Goal: Task Accomplishment & Management: Manage account settings

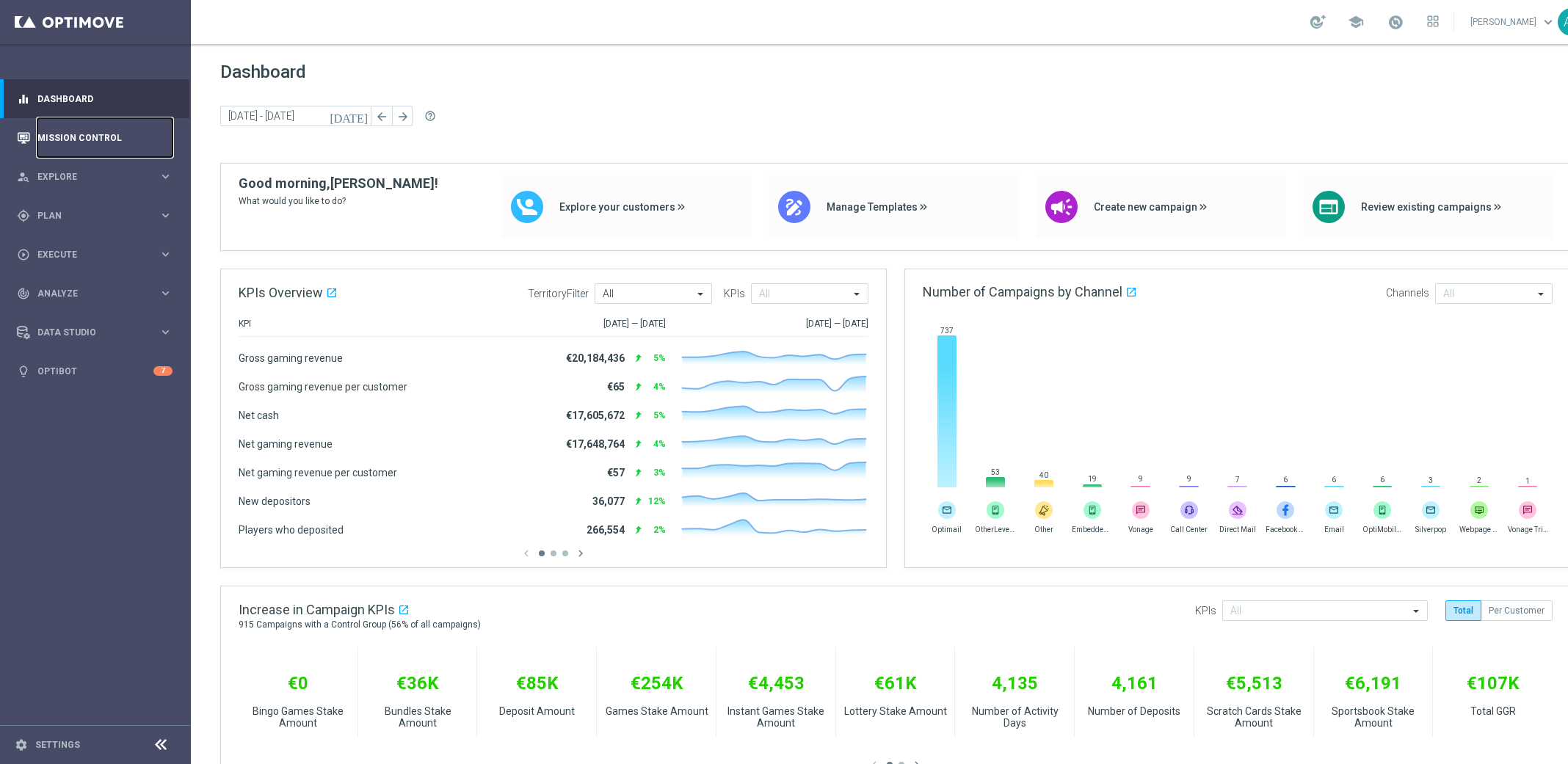
click at [83, 142] on link "Mission Control" at bounding box center [105, 138] width 135 height 39
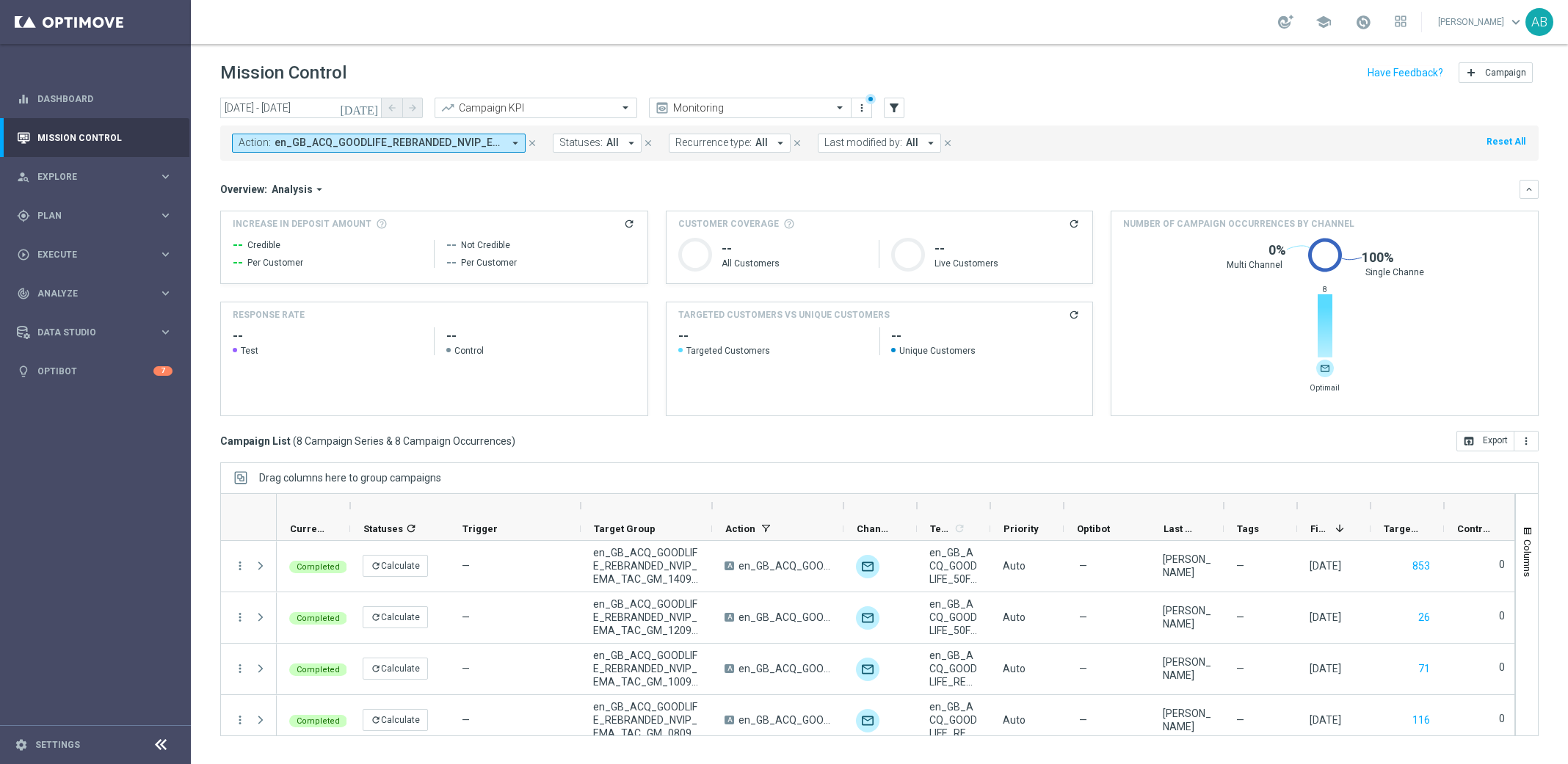
click at [531, 142] on icon "close" at bounding box center [532, 143] width 10 height 10
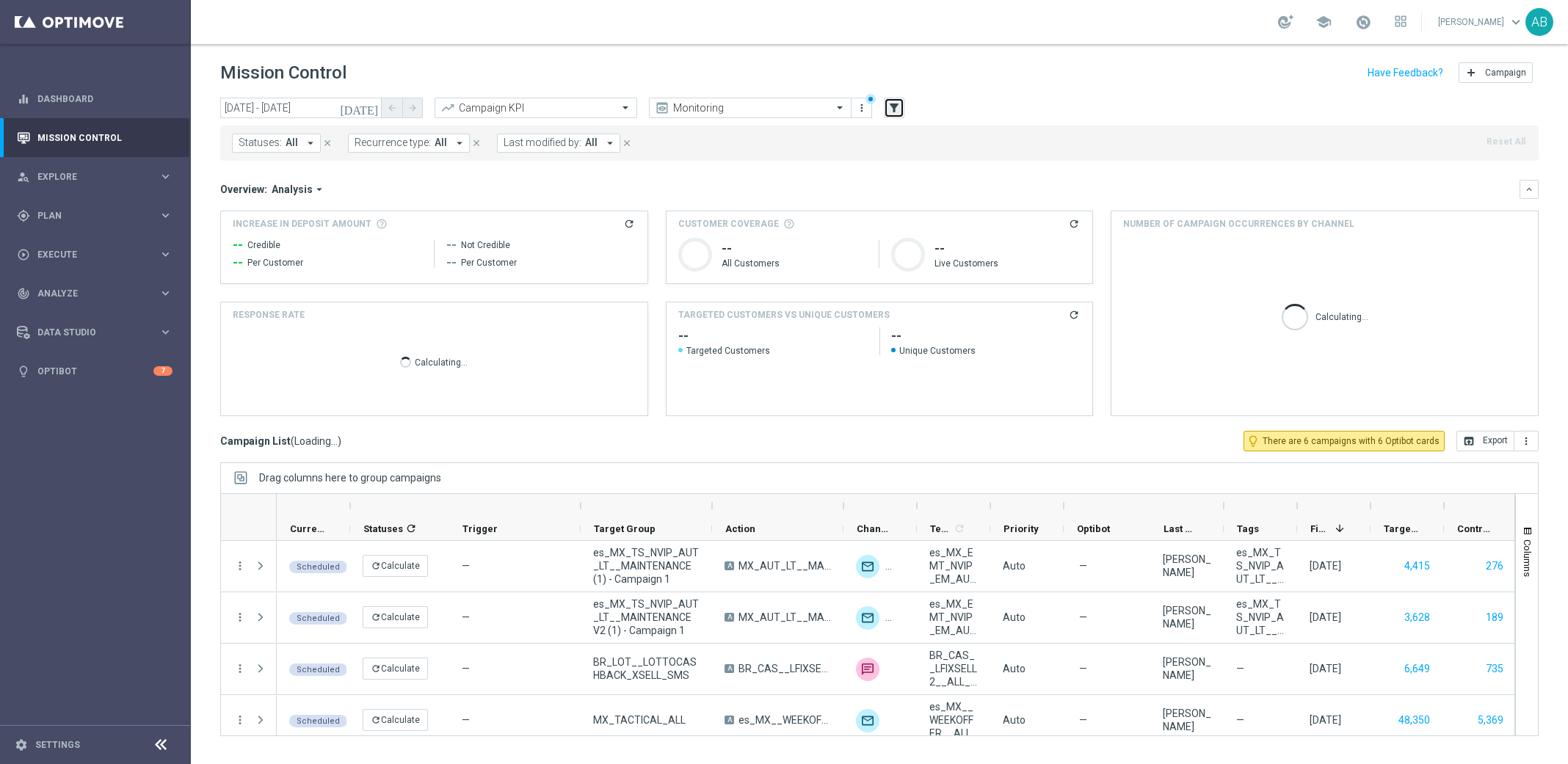
click at [898, 108] on icon "filter_alt" at bounding box center [894, 108] width 13 height 13
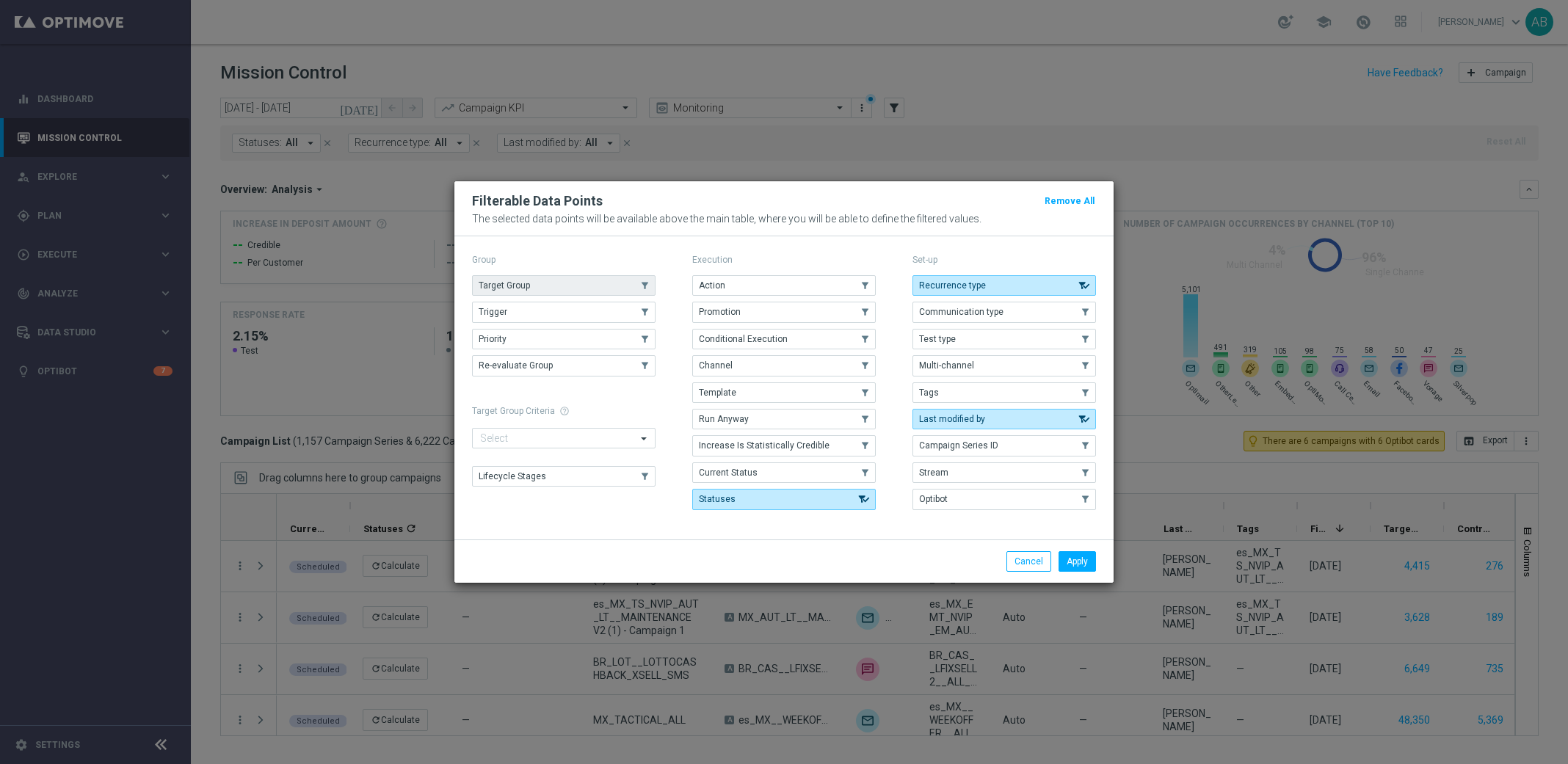
click at [508, 282] on span "Target Group" at bounding box center [504, 285] width 51 height 10
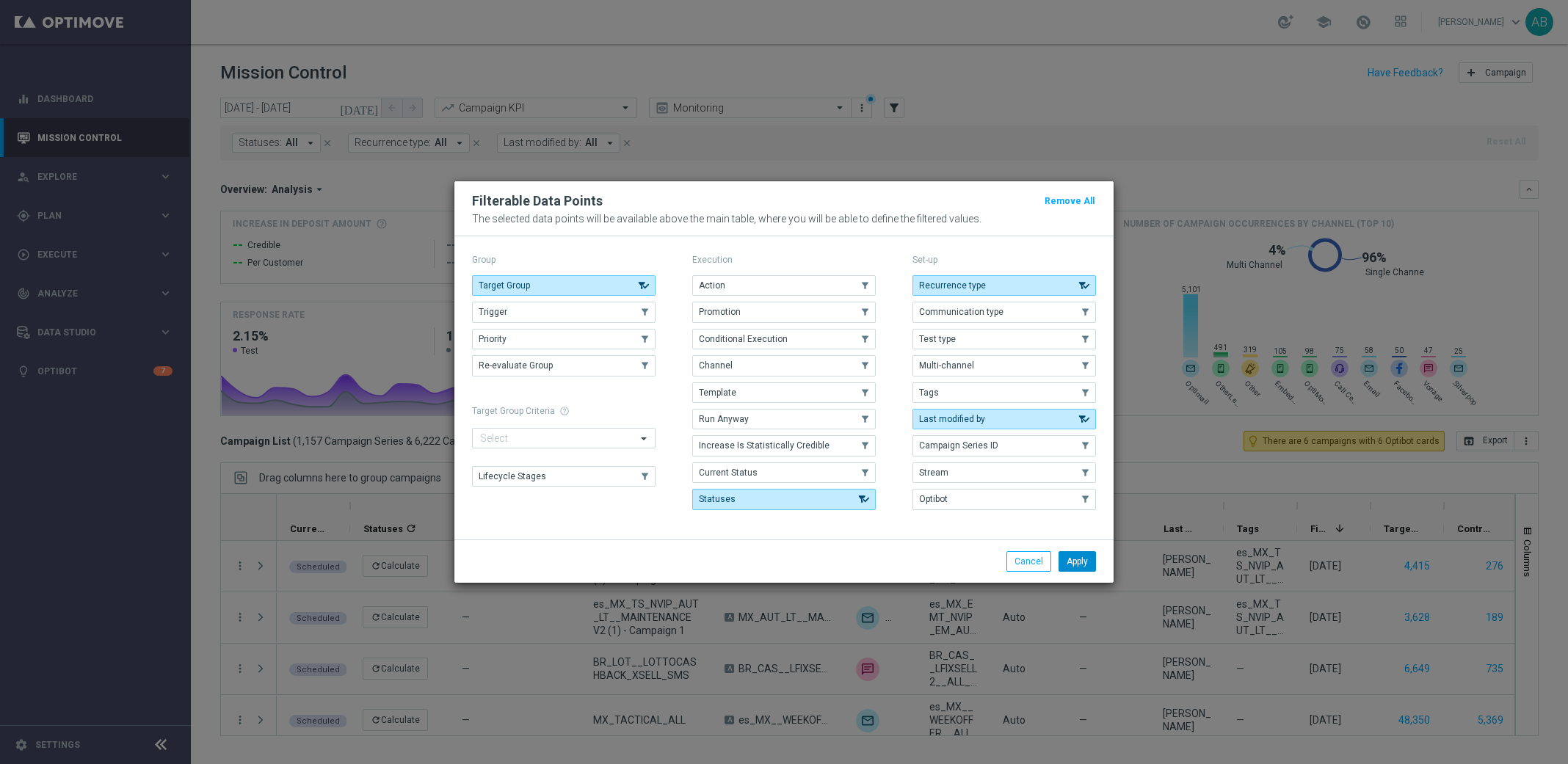
click at [1094, 572] on button "Apply" at bounding box center [1078, 562] width 38 height 20
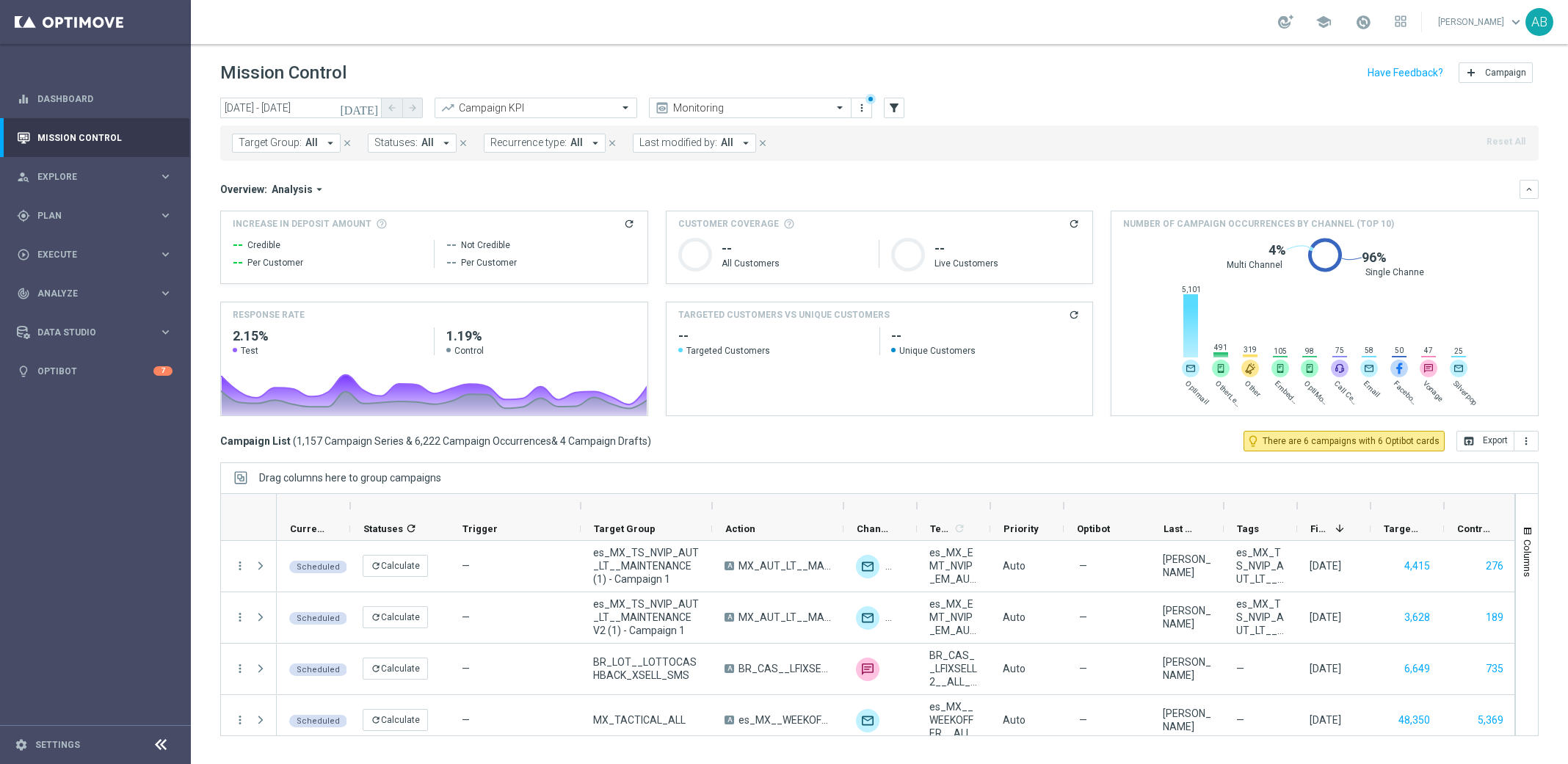
click at [335, 141] on button "Target Group: All arrow_drop_down" at bounding box center [286, 143] width 108 height 19
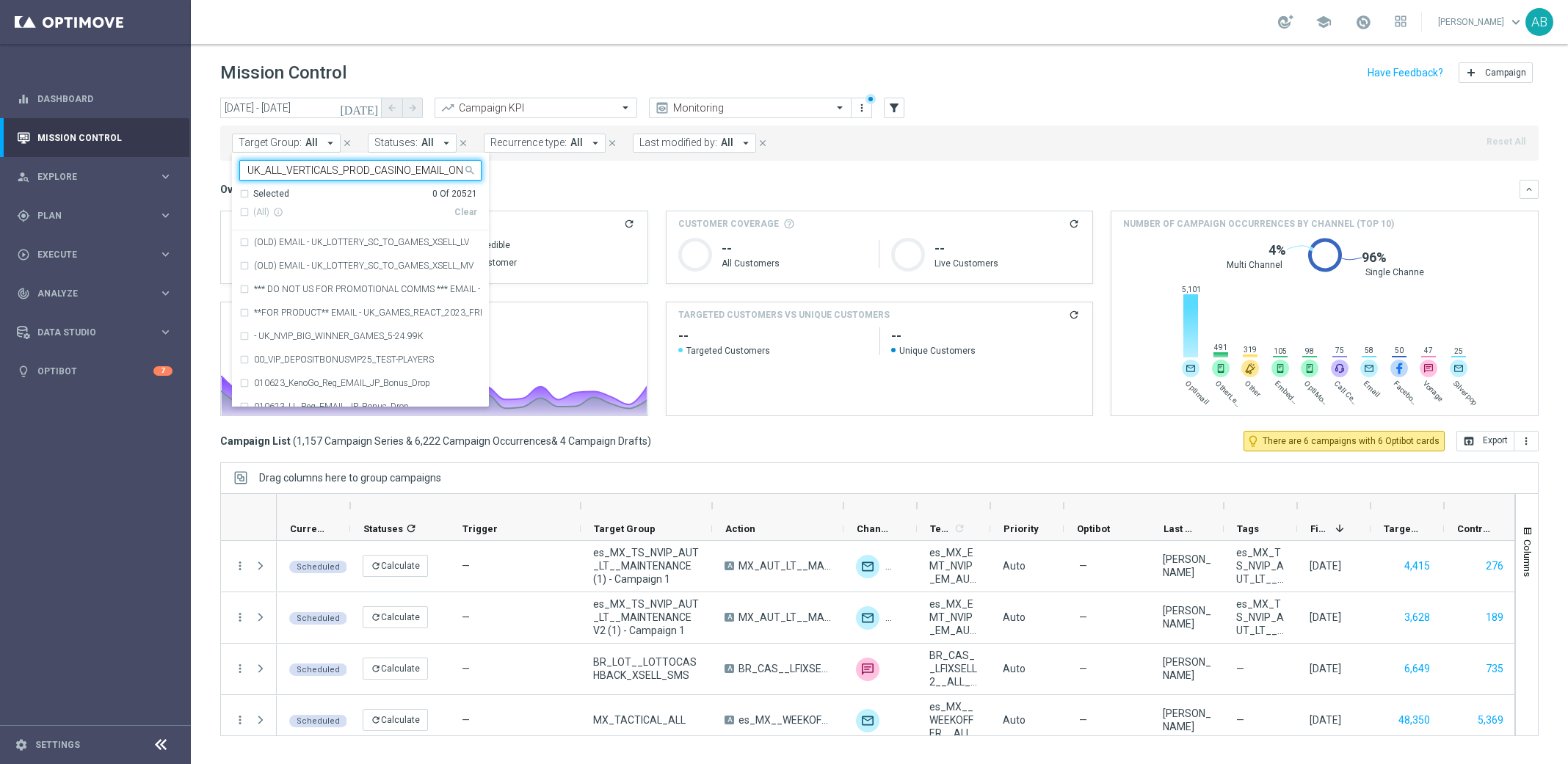
scroll to position [0, 168]
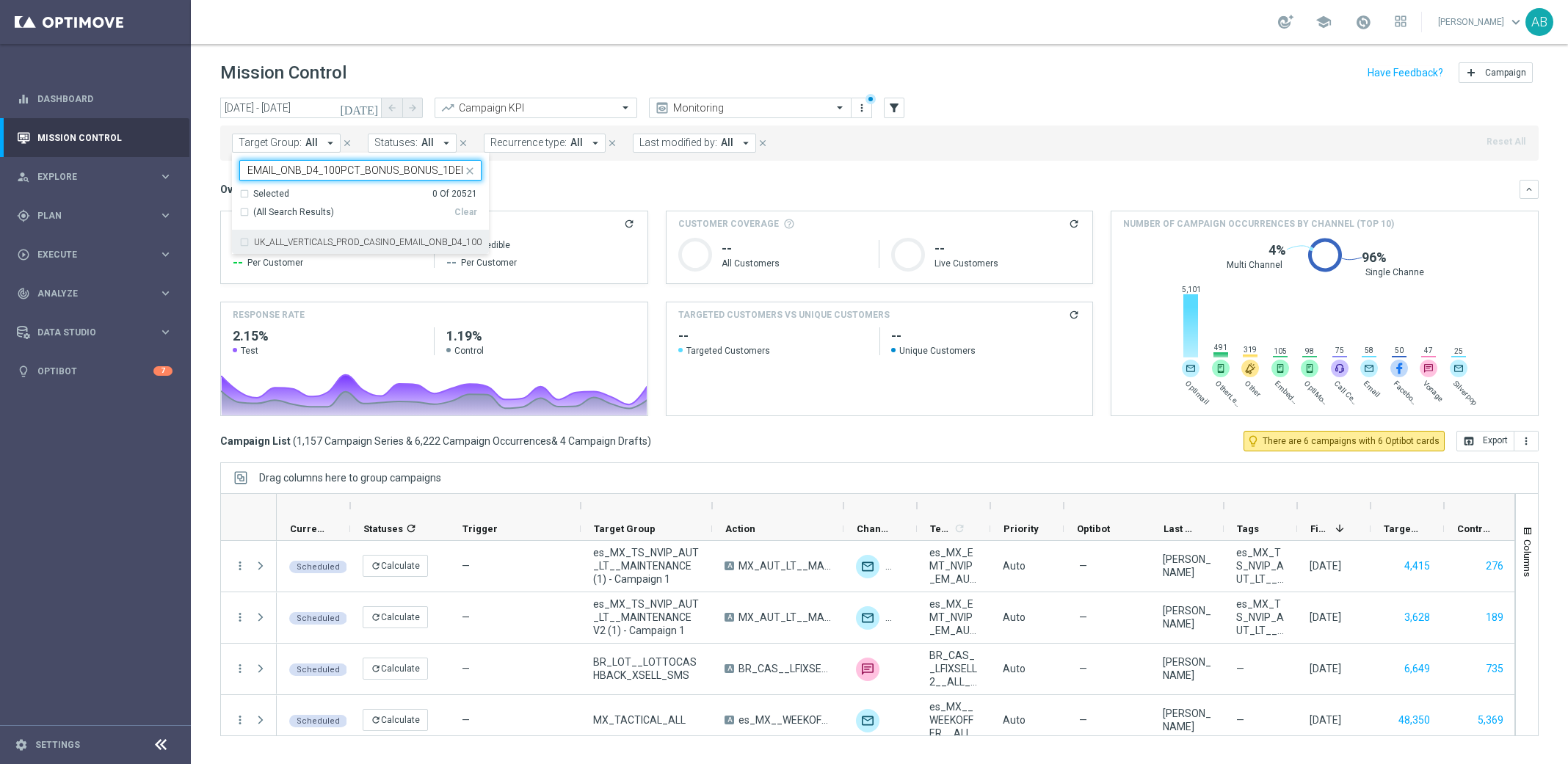
click at [297, 252] on div "UK_ALL_VERTICALS_PROD_CASINO_EMAIL_ONB_D4_100PCT_BONUS_BONUS_1DEP" at bounding box center [361, 242] width 242 height 24
type input "UK_ALL_VERTICALS_PROD_CASINO_EMAIL_ONB_D4_100PCT_BONUS_BONUS_1DEP"
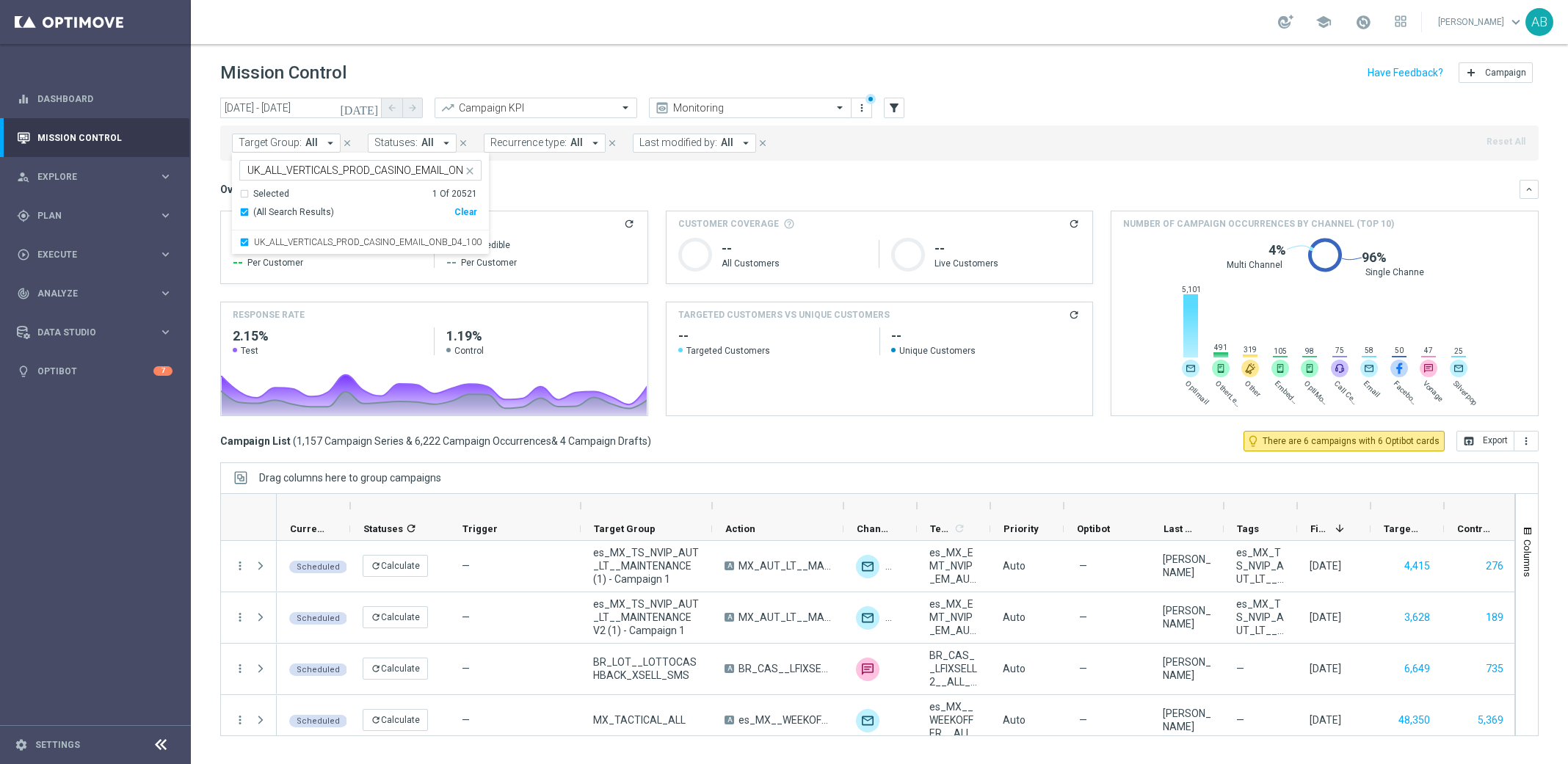
click at [663, 64] on div "Mission Control add Campaign" at bounding box center [879, 73] width 1319 height 28
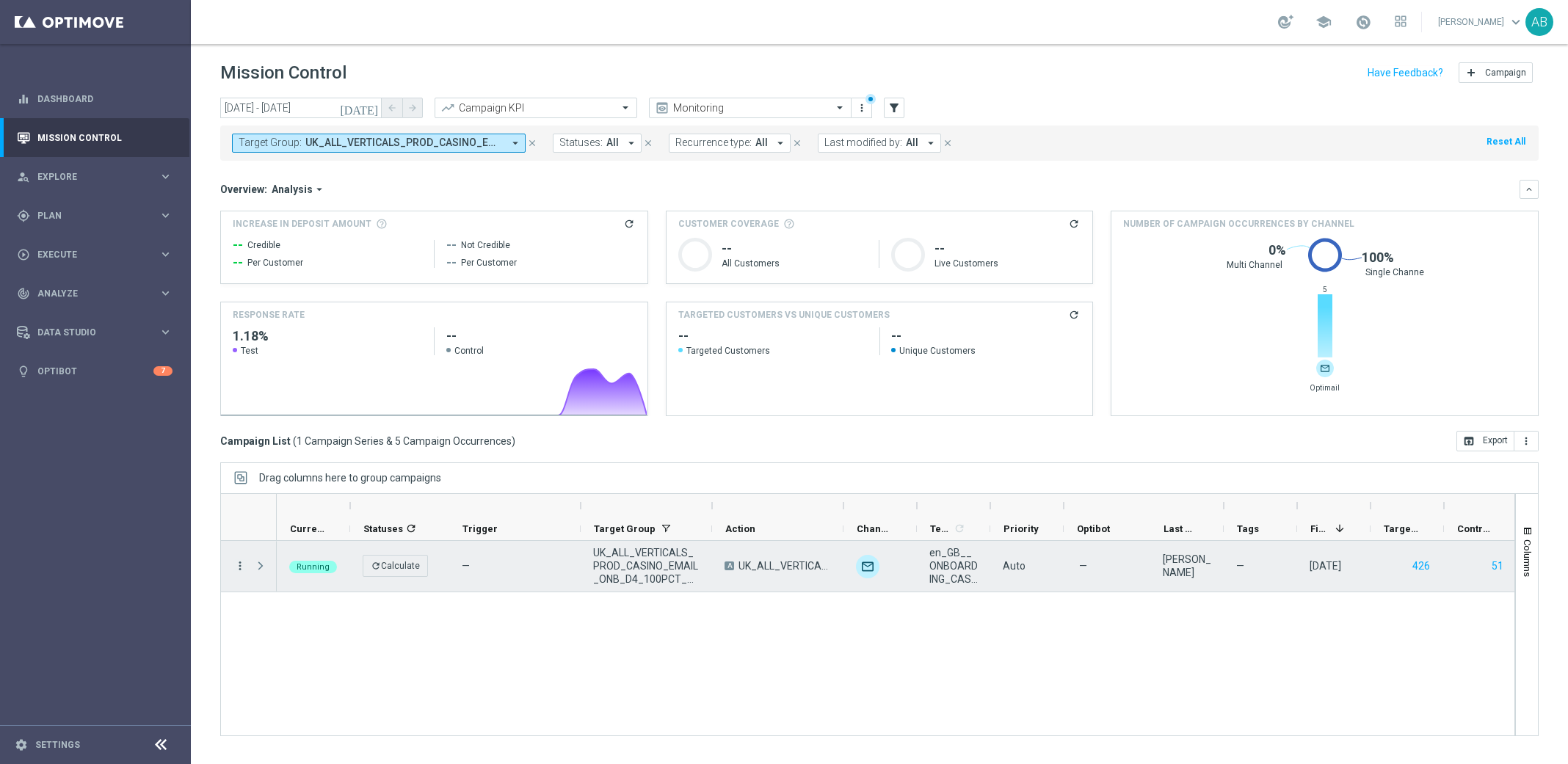
click at [245, 566] on icon "more_vert" at bounding box center [240, 566] width 13 height 13
click at [555, 652] on div "Running refresh Calculate — UK_ALL_VERTICALS_PROD_CASINO_EMAIL_ONB_D4_100PCT_BO…" at bounding box center [895, 638] width 1238 height 195
click at [239, 565] on icon "more_vert" at bounding box center [240, 566] width 13 height 13
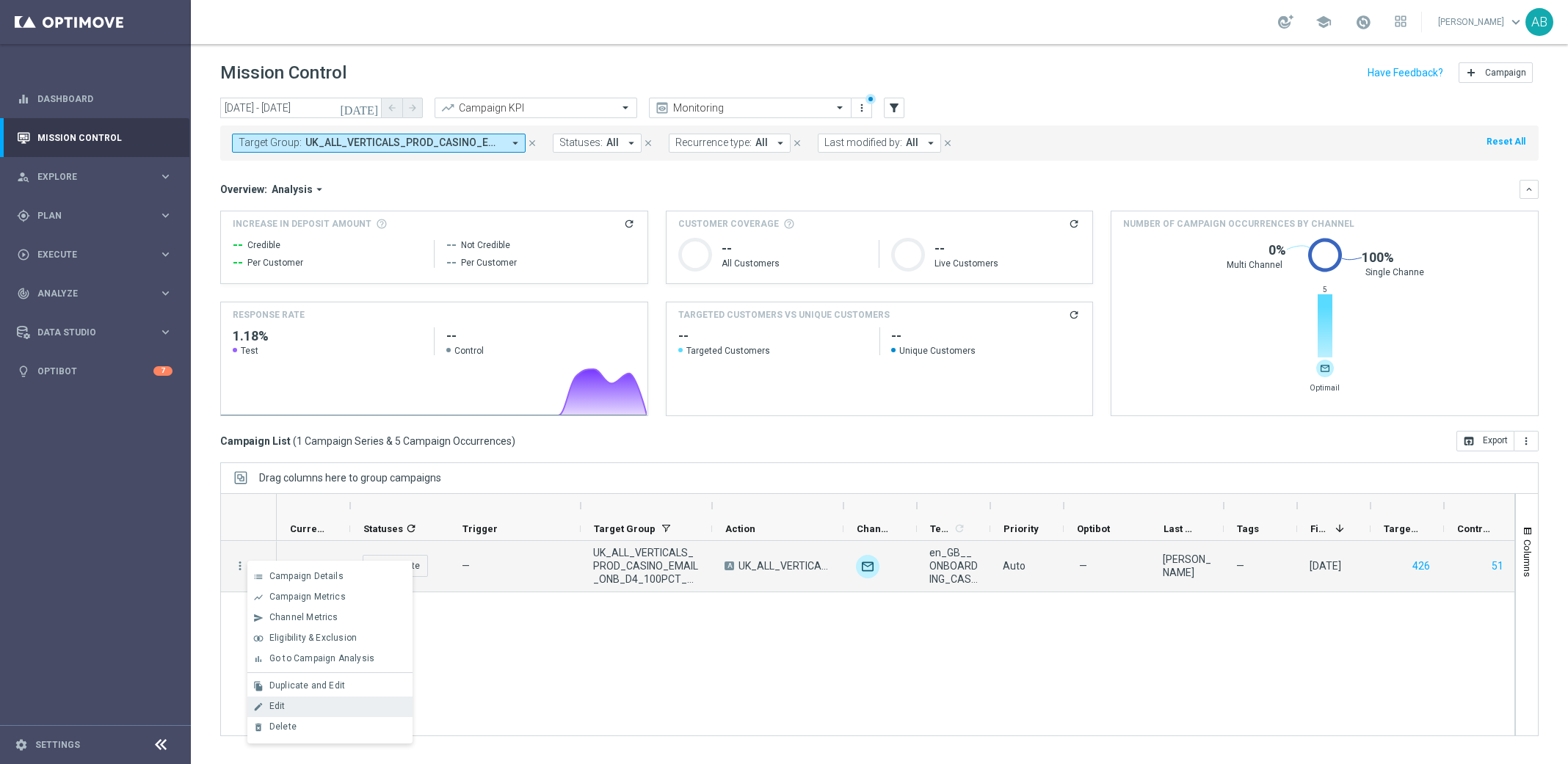
click at [321, 698] on div "edit Edit" at bounding box center [330, 707] width 165 height 20
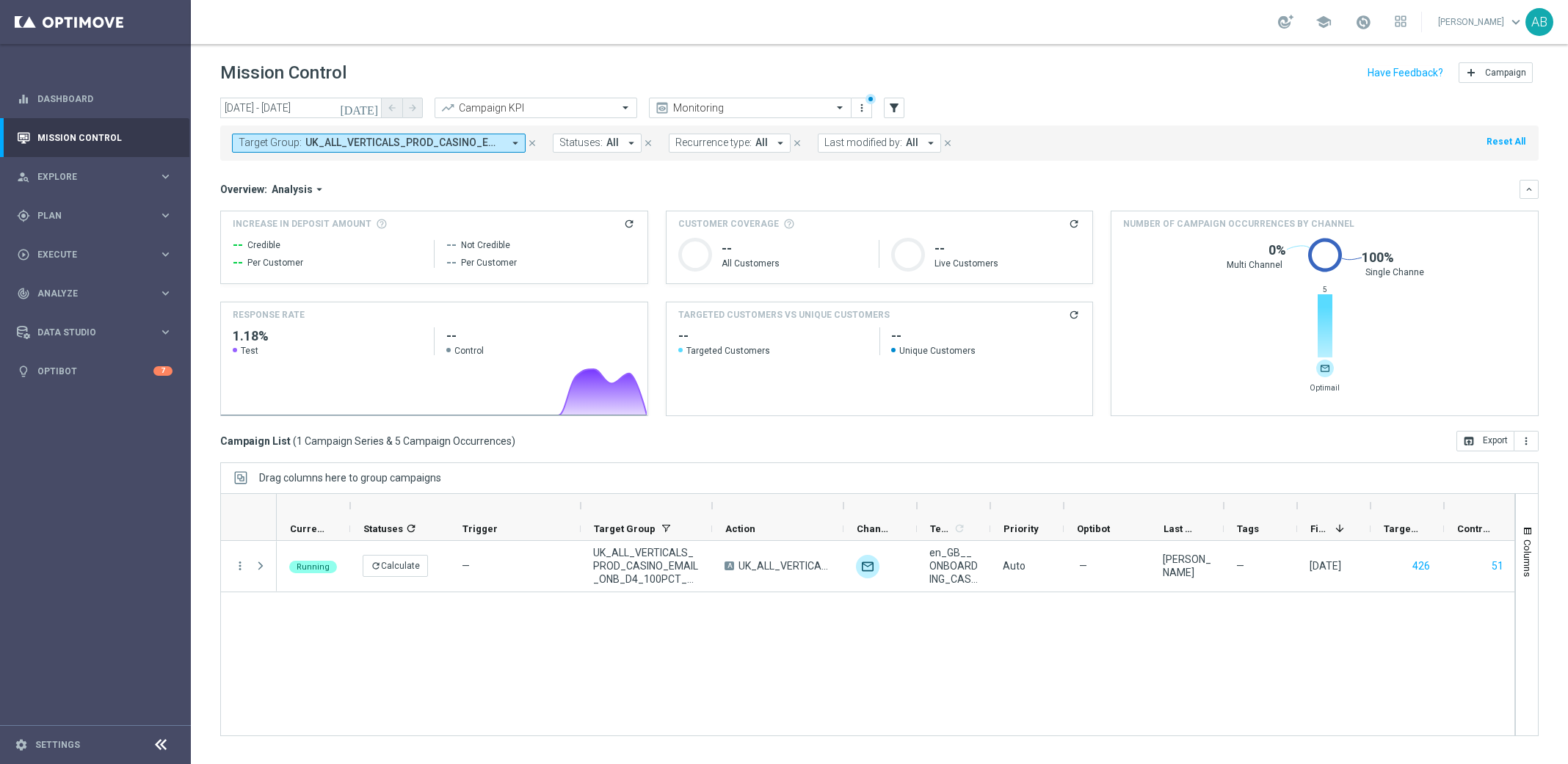
click at [531, 141] on icon "close" at bounding box center [532, 143] width 10 height 10
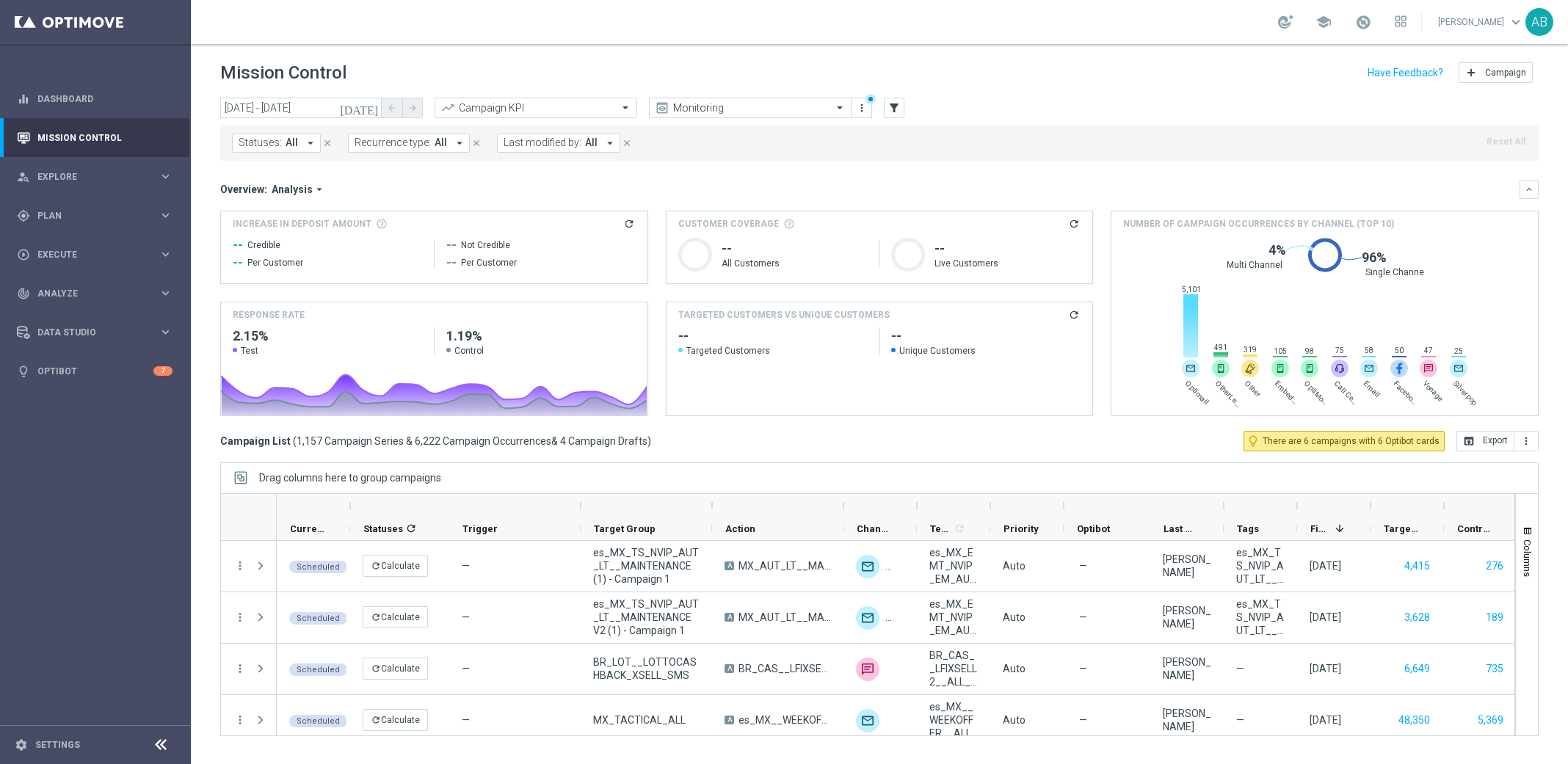
click at [313, 141] on icon "arrow_drop_down" at bounding box center [310, 143] width 13 height 13
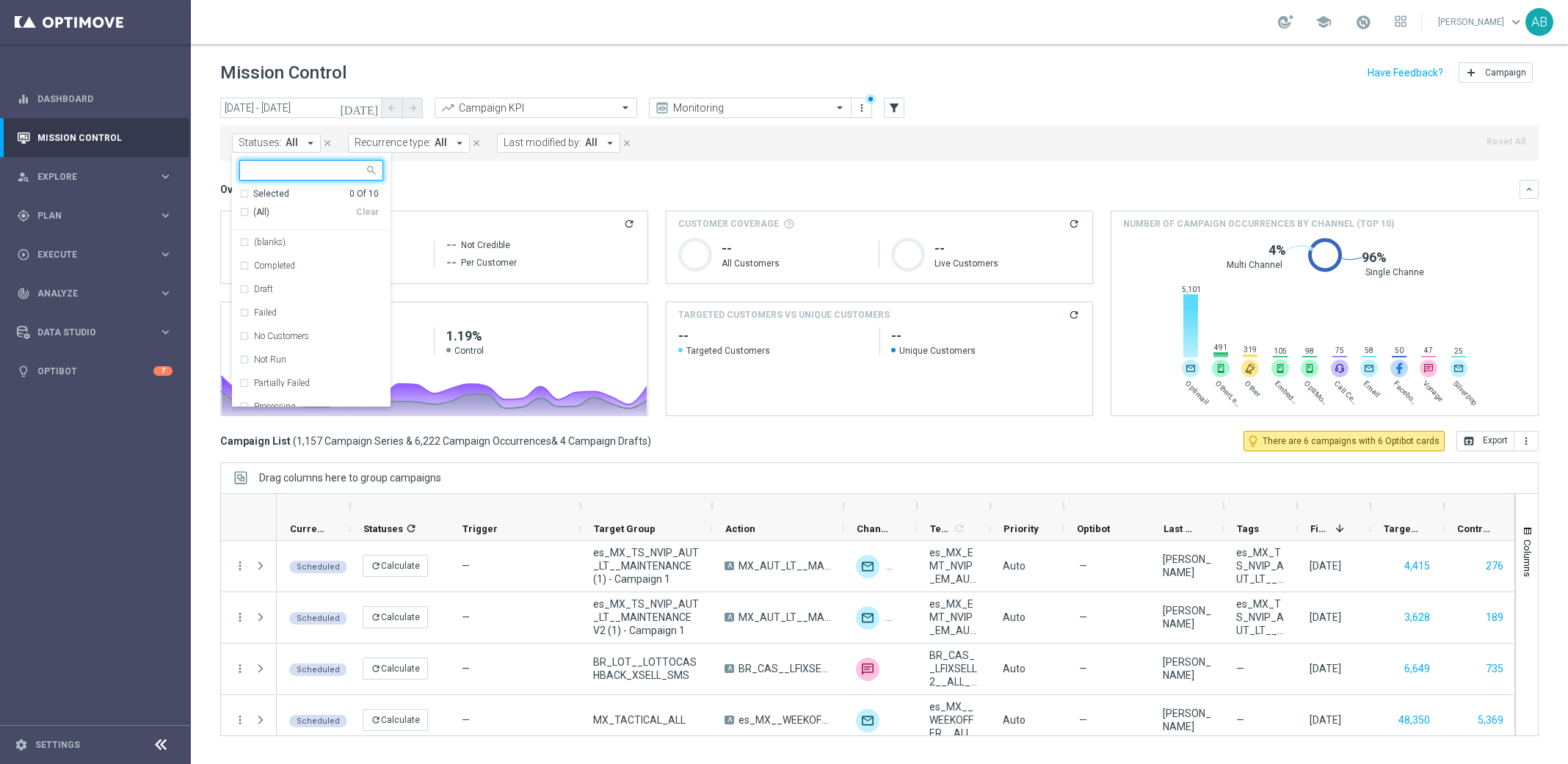
type input "UK_ALL_VERTICALS_PROD_CASINO_EMAIL_ONB_D4_1GBP_0R_FREE_SPINS_BONUS_2DEP"
click at [303, 171] on input "UK_ALL_VERTICALS_PROD_CASINO_EMAIL_ONB_D4_1GBP_0R_FREE_SPINS_BONUS_2DEP" at bounding box center [306, 171] width 117 height 13
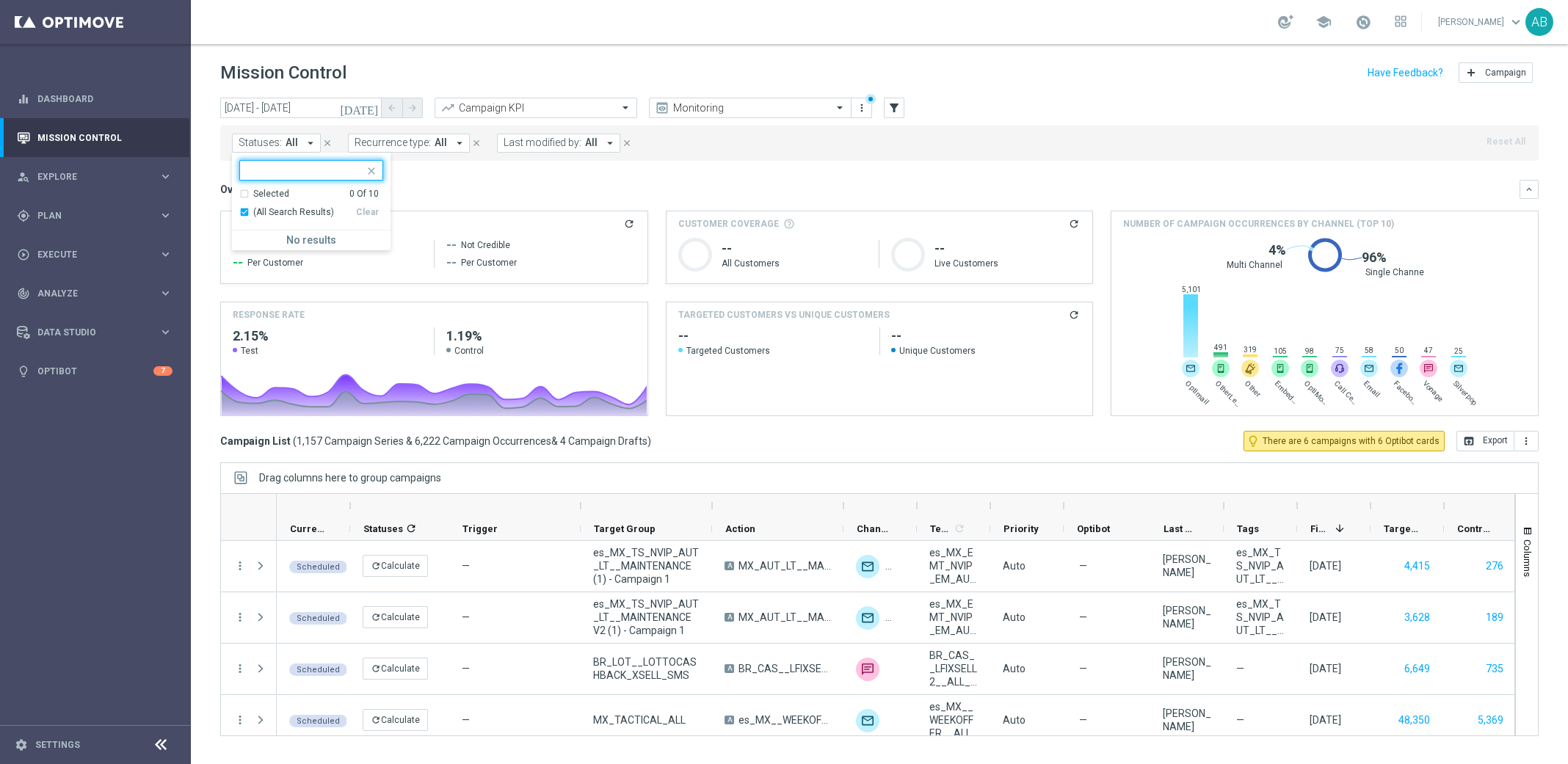
scroll to position [0, 0]
click at [896, 107] on icon "filter_alt" at bounding box center [894, 108] width 13 height 13
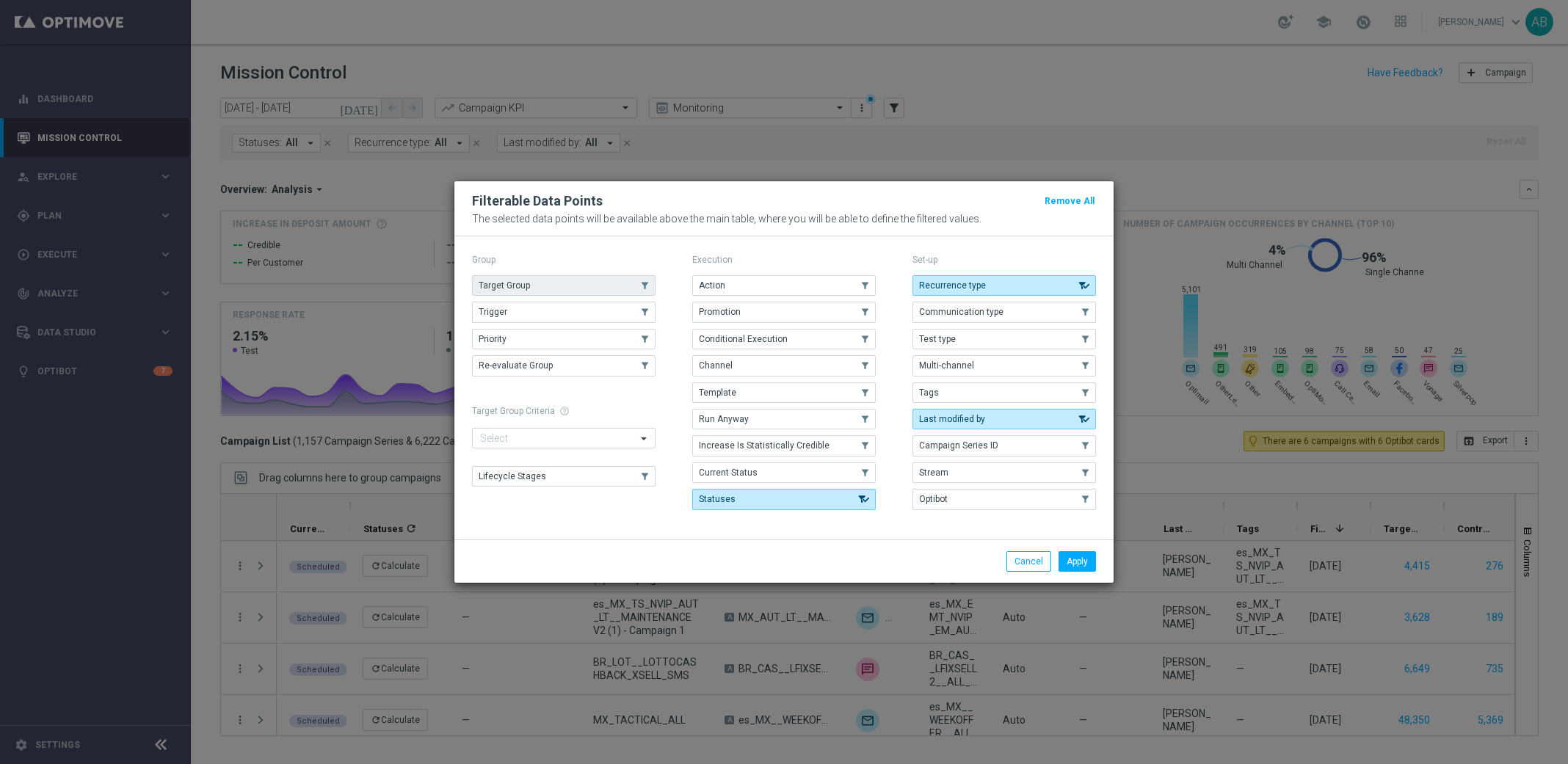
click at [534, 281] on button "Target Group" at bounding box center [564, 285] width 184 height 20
click at [1083, 565] on button "Apply" at bounding box center [1078, 562] width 38 height 20
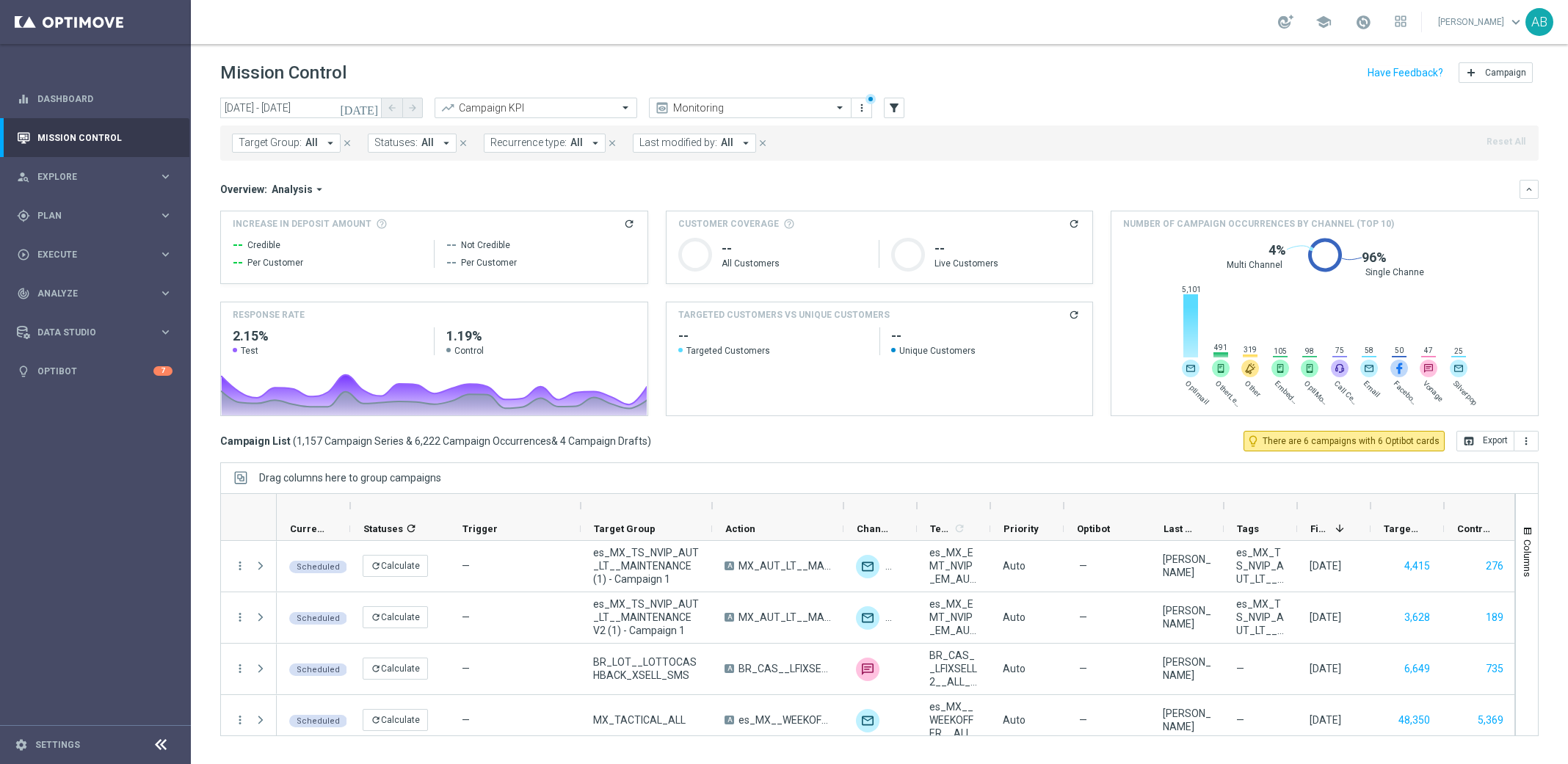
click at [328, 145] on icon "arrow_drop_down" at bounding box center [330, 143] width 13 height 13
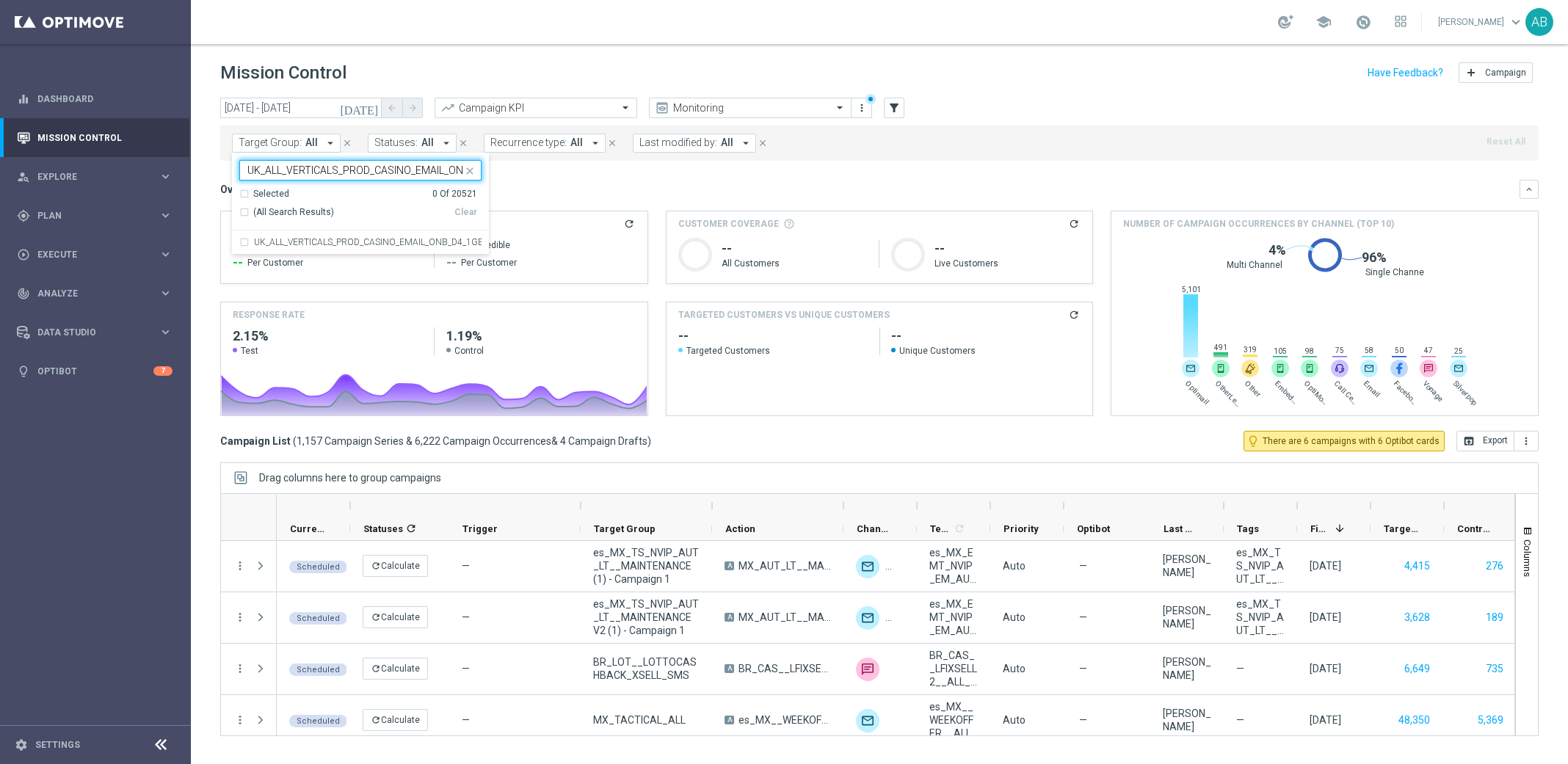
scroll to position [0, 198]
click at [287, 238] on div "UK_ALL_VERTICALS_PROD_CASINO_EMAIL_ONB_D4_1GBP_0R_FREE_SPINS_BONUS_2DEP" at bounding box center [361, 242] width 242 height 24
type input "UK_ALL_VERTICALS_PROD_CASINO_EMAIL_ONB_D4_1GBP_0R_FREE_SPINS_BONUS_2DEP"
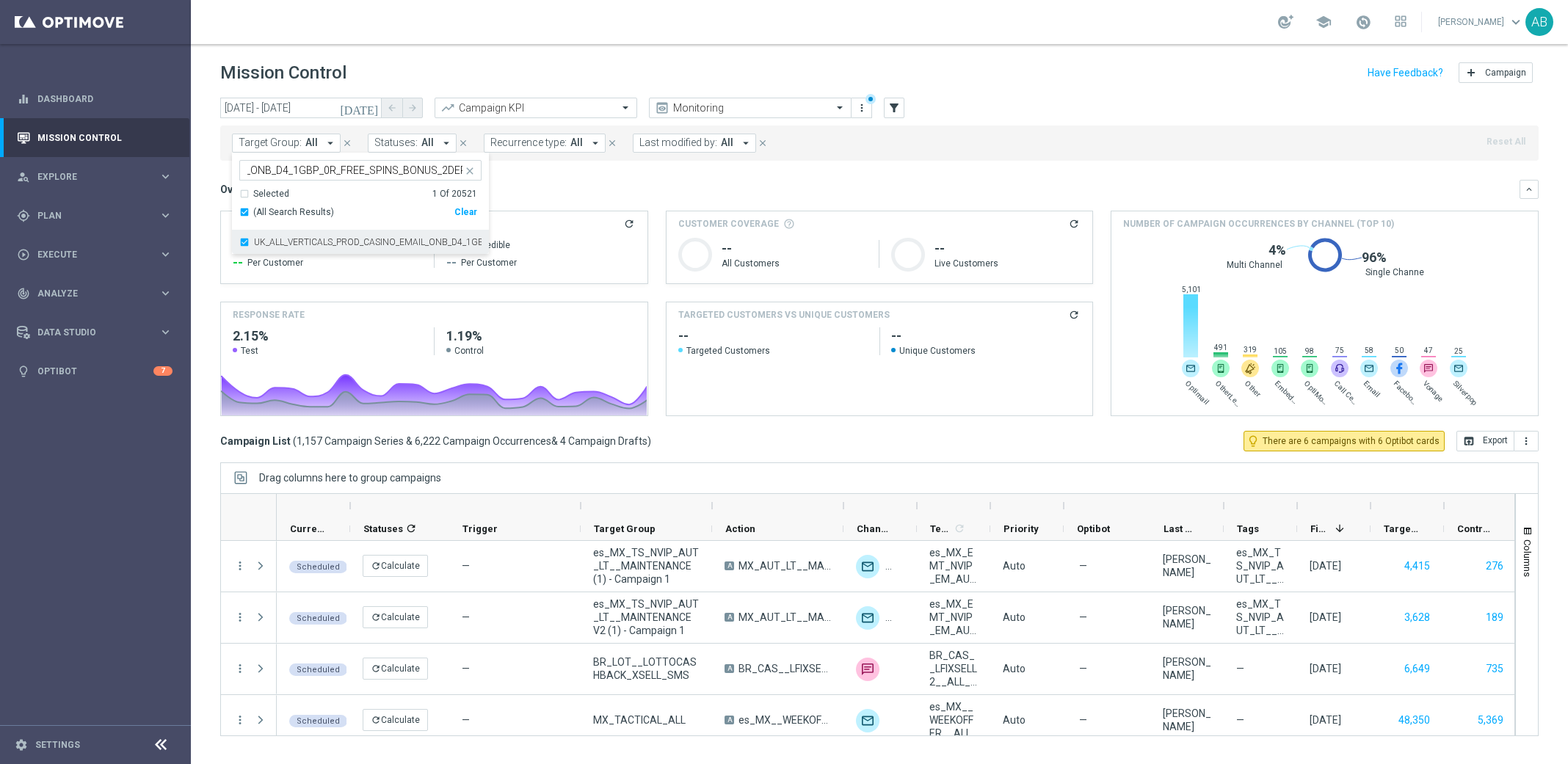
scroll to position [0, 0]
click at [598, 37] on div "school [PERSON_NAME] keyboard_arrow_down AB" at bounding box center [879, 22] width 1377 height 44
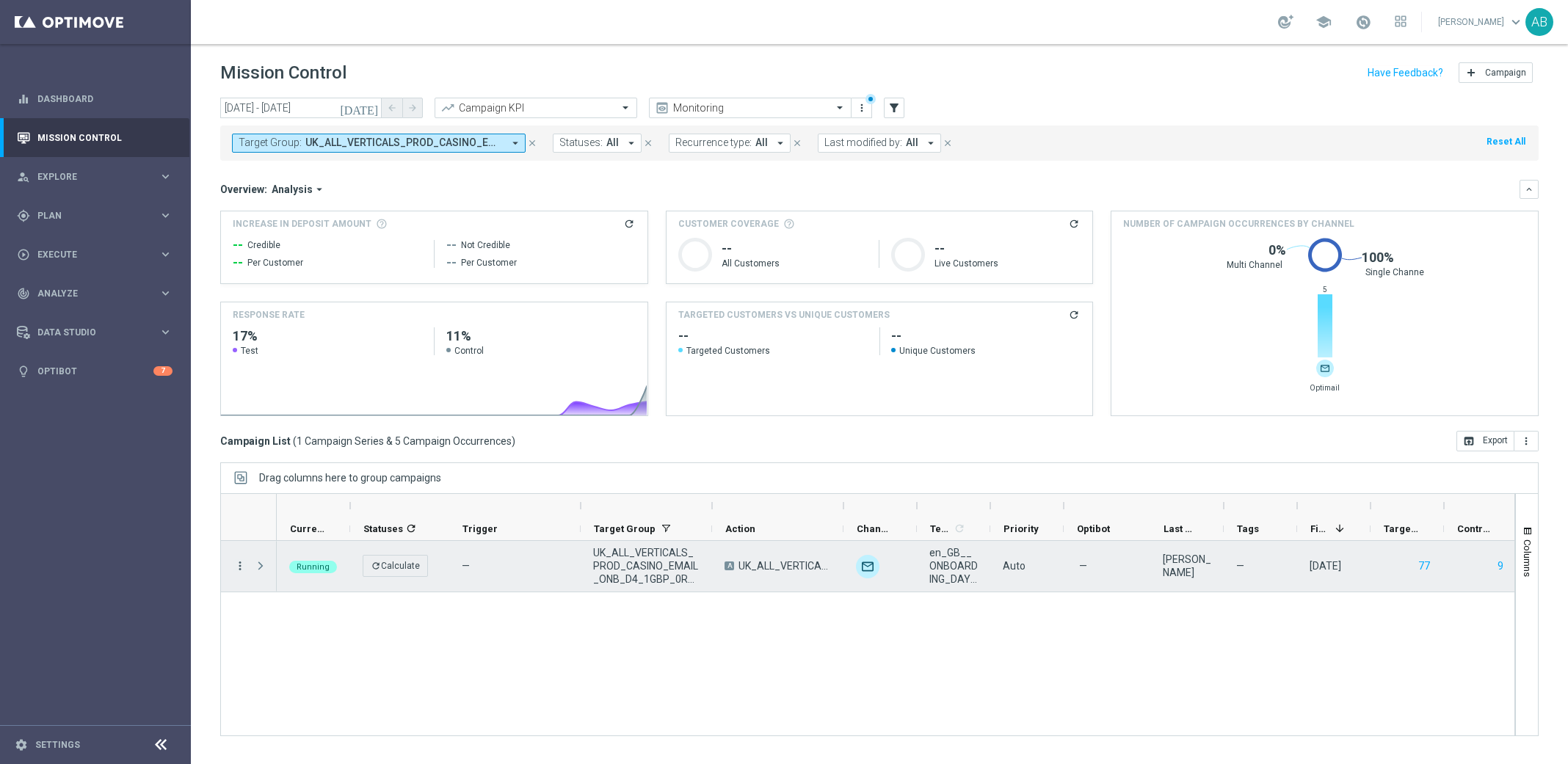
click at [243, 562] on icon "more_vert" at bounding box center [240, 566] width 13 height 13
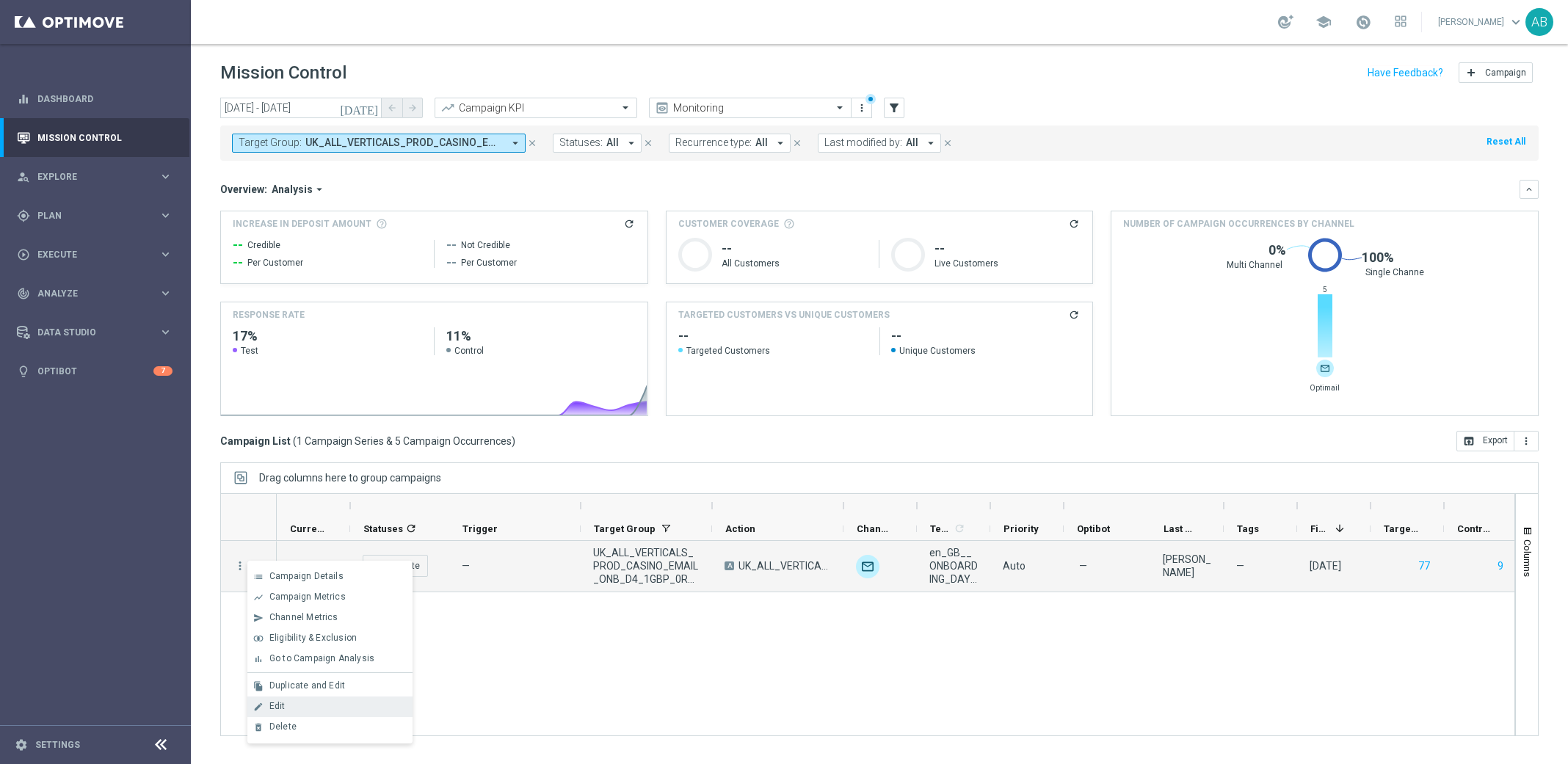
click at [304, 705] on div "Edit" at bounding box center [338, 706] width 137 height 10
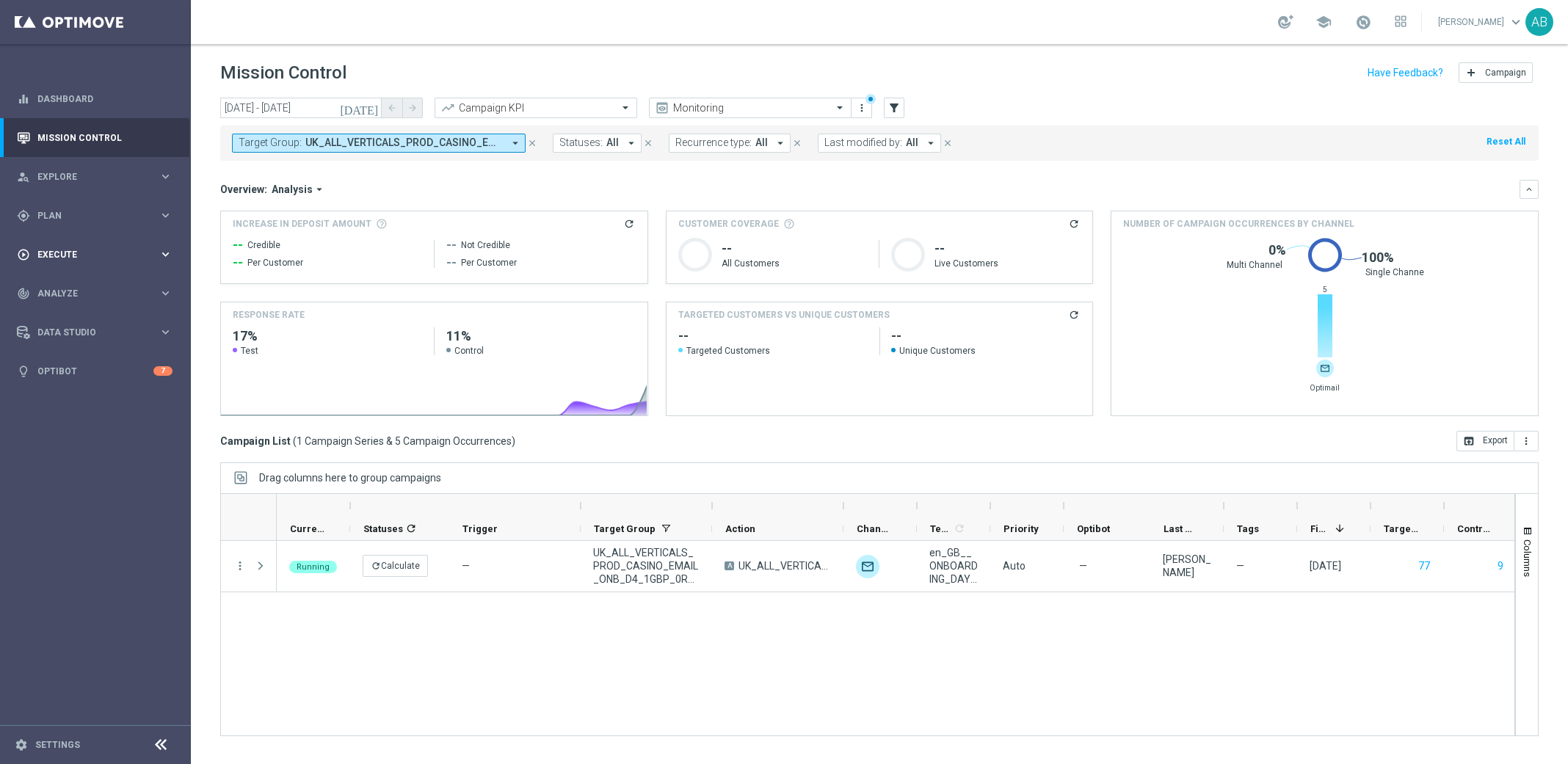
click at [79, 244] on div "play_circle_outline Execute keyboard_arrow_right" at bounding box center [94, 255] width 189 height 39
click at [78, 284] on div "track_changes Analyze keyboard_arrow_right" at bounding box center [94, 293] width 189 height 39
click at [49, 226] on div "gps_fixed Plan keyboard_arrow_right" at bounding box center [94, 215] width 189 height 39
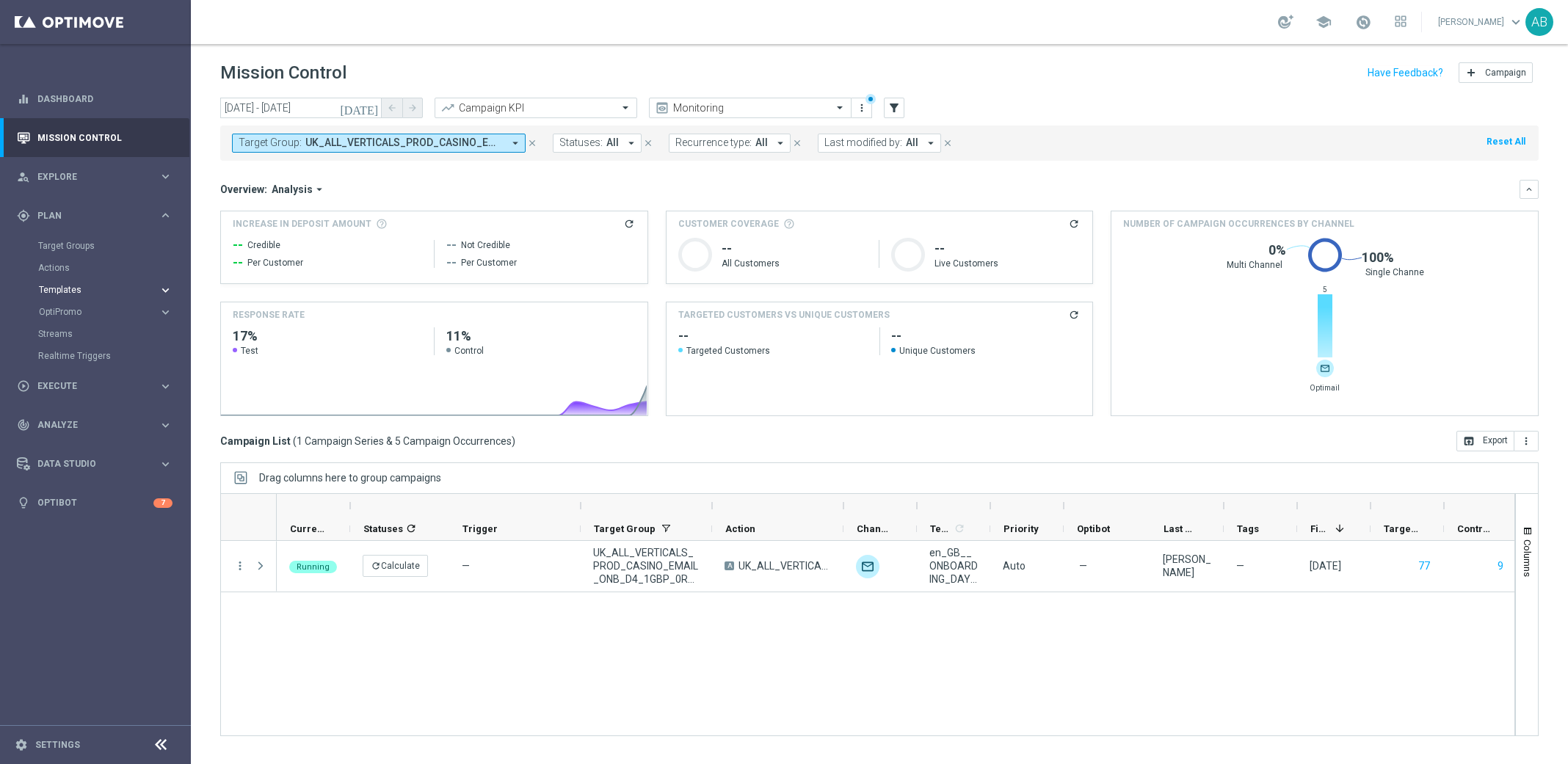
click at [67, 286] on span "Templates" at bounding box center [92, 289] width 105 height 9
click at [71, 307] on link "Optimail" at bounding box center [99, 312] width 107 height 12
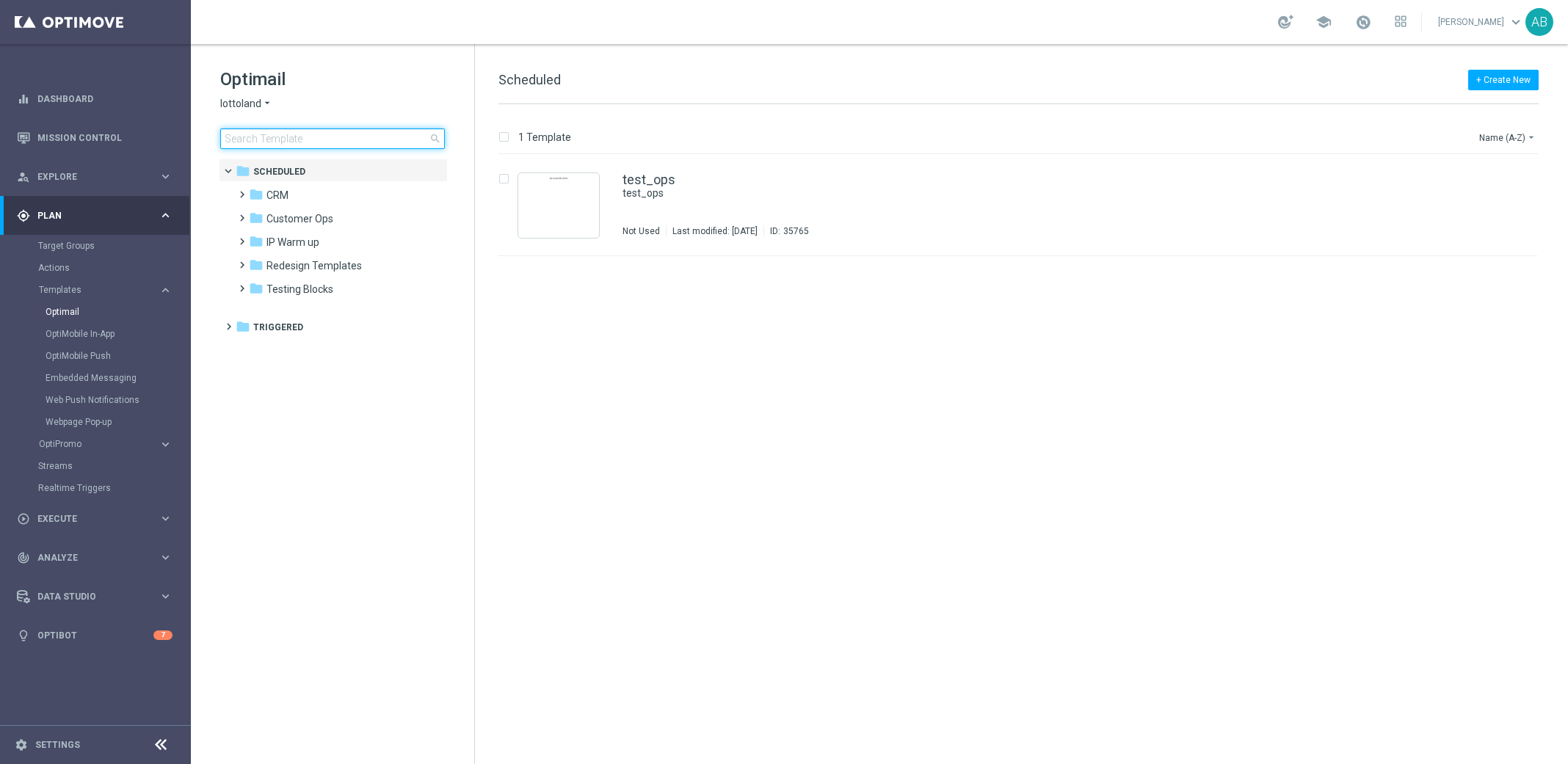
click at [343, 128] on input at bounding box center [332, 138] width 225 height 20
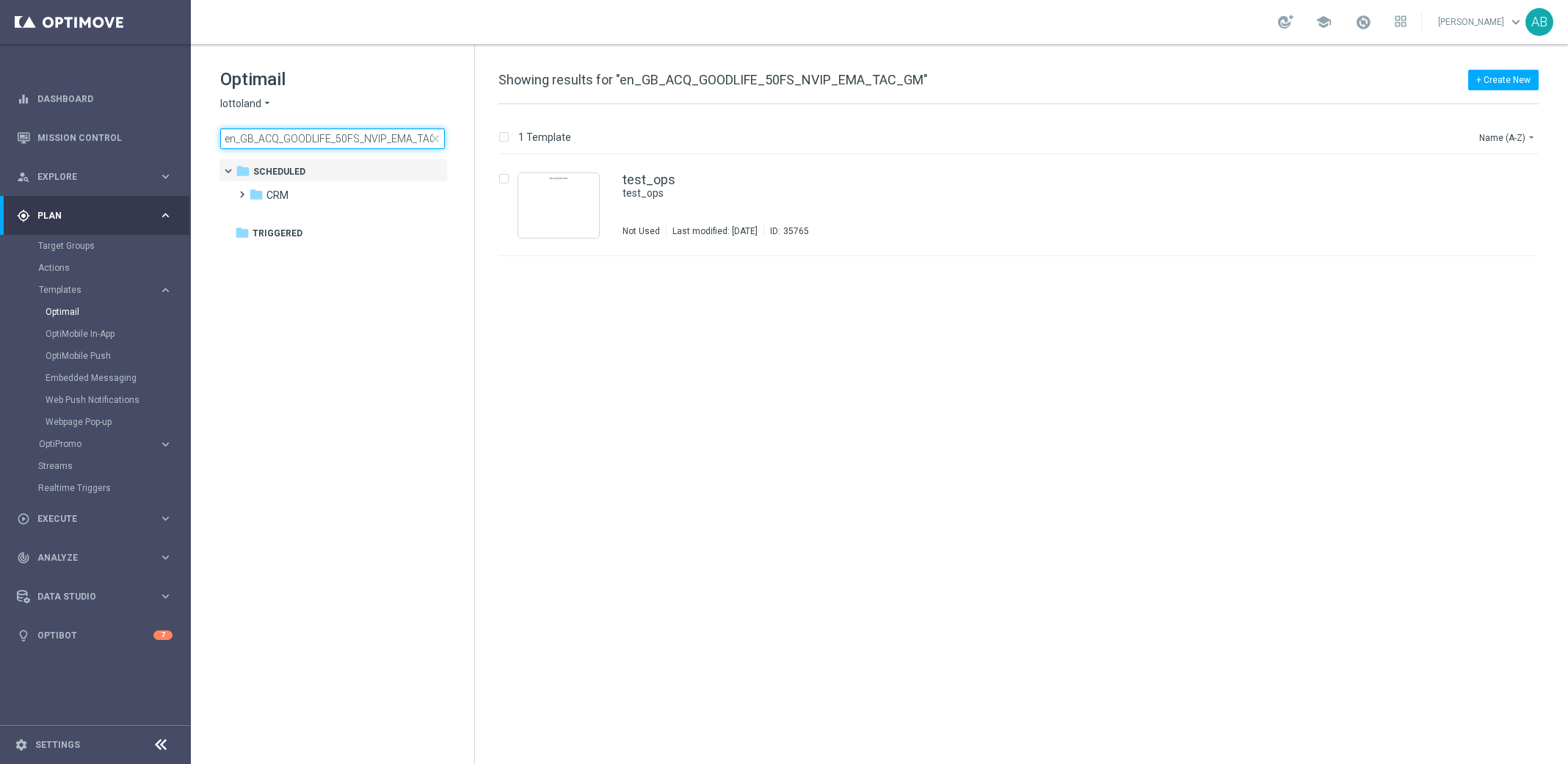
scroll to position [0, 20]
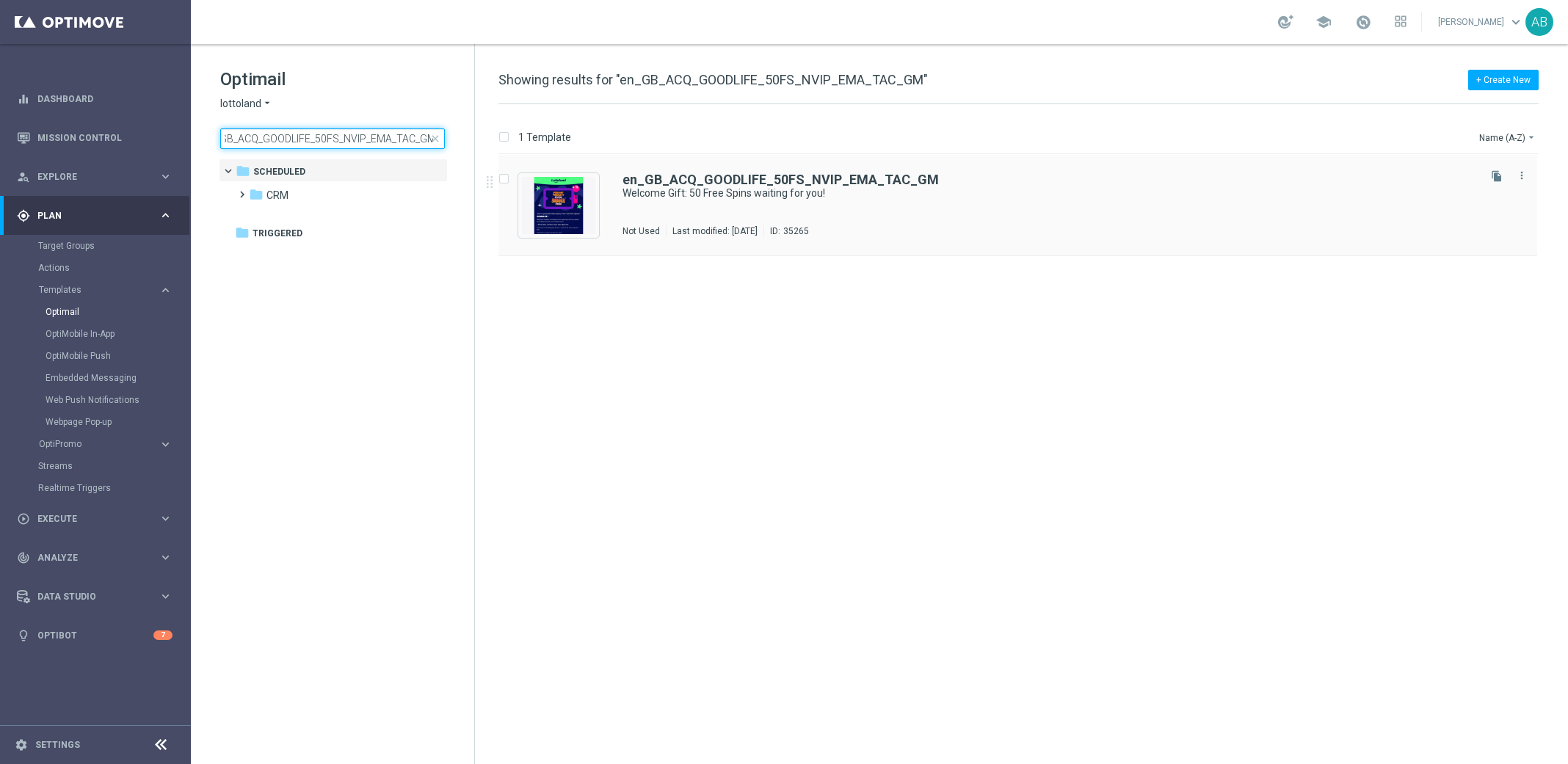
type input "en_GB_ACQ_GOODLIFE_50FS_NVIP_EMA_TAC_GM"
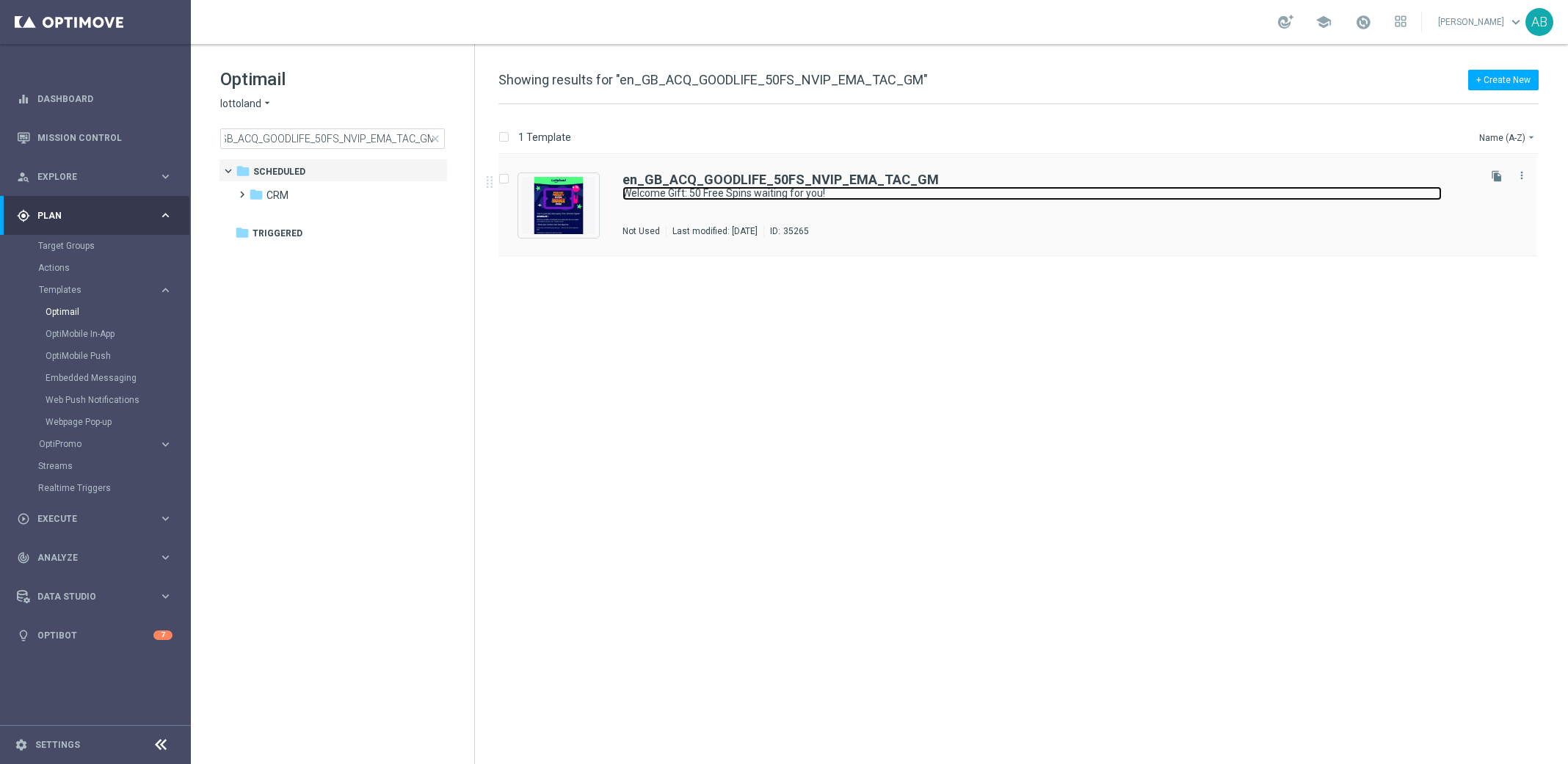
click at [663, 188] on link "Welcome Gift: 50 Free Spins waiting for you!" at bounding box center [1032, 193] width 820 height 14
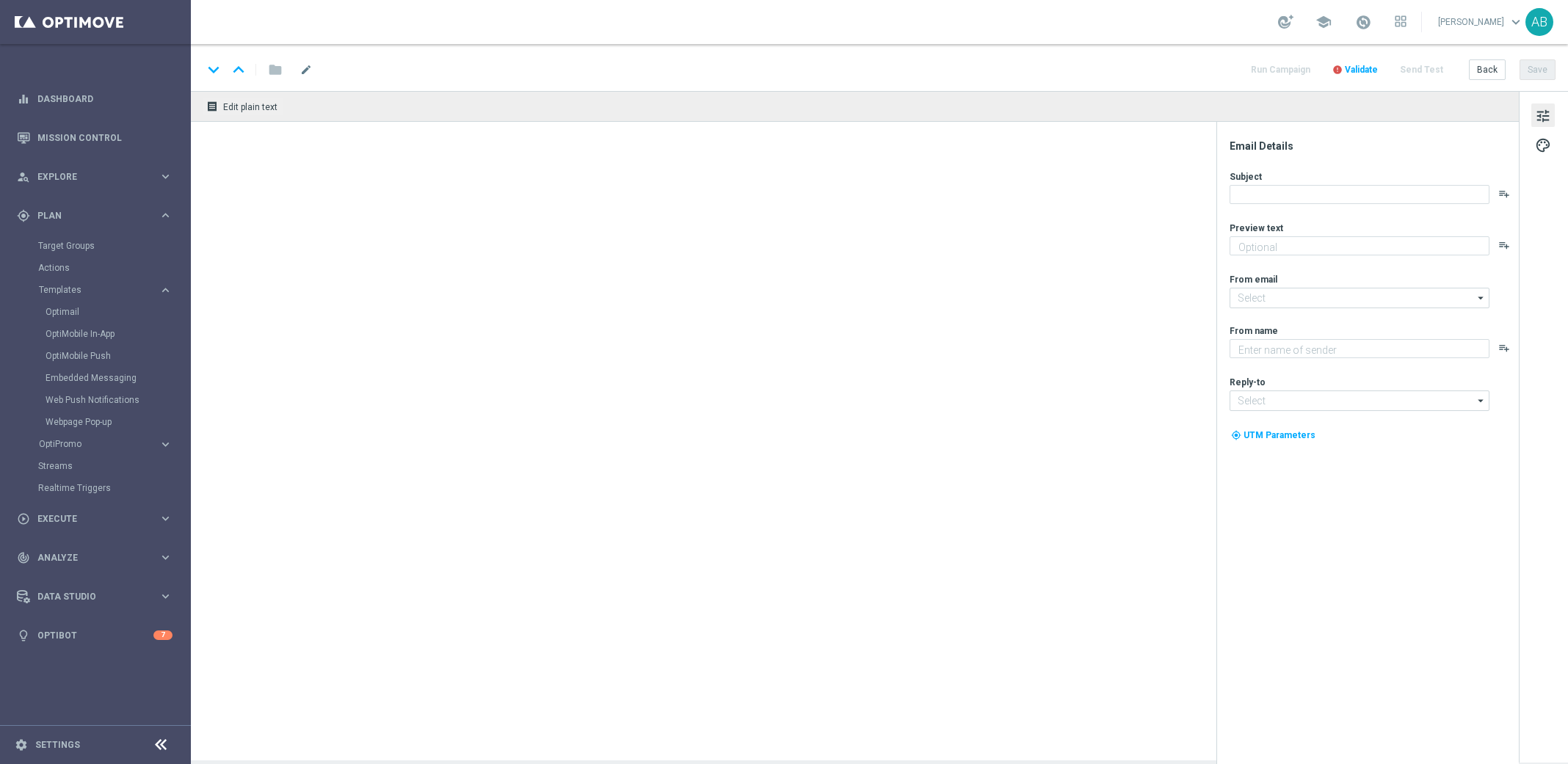
type textarea "Register [DATE] to claim your 50 Free Spins"
type input "[EMAIL_ADDRESS][DOMAIN_NAME]"
type textarea "Lottoland"
type input "[EMAIL_ADDRESS][DOMAIN_NAME]"
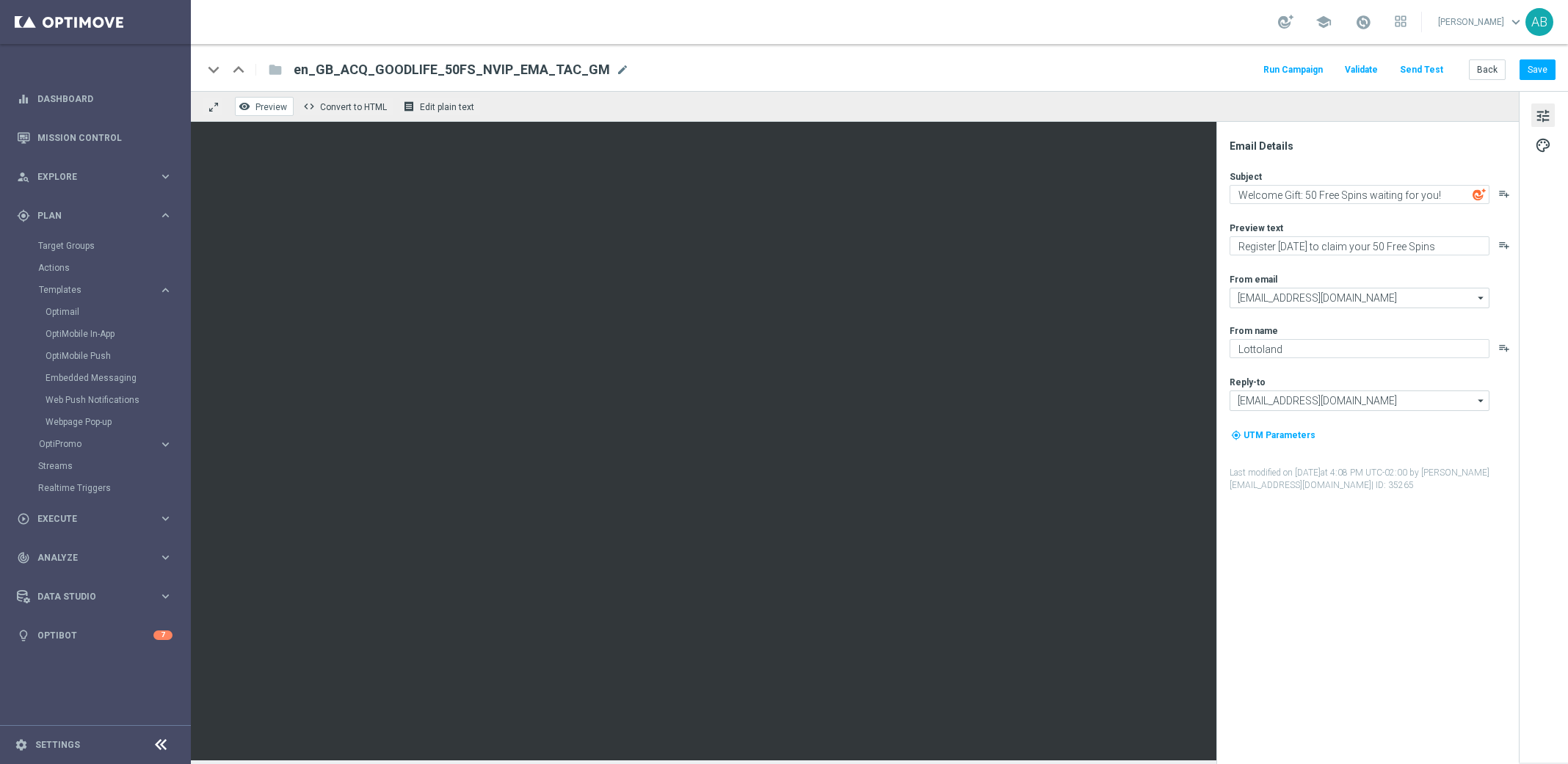
click at [263, 102] on span "Preview" at bounding box center [271, 107] width 31 height 10
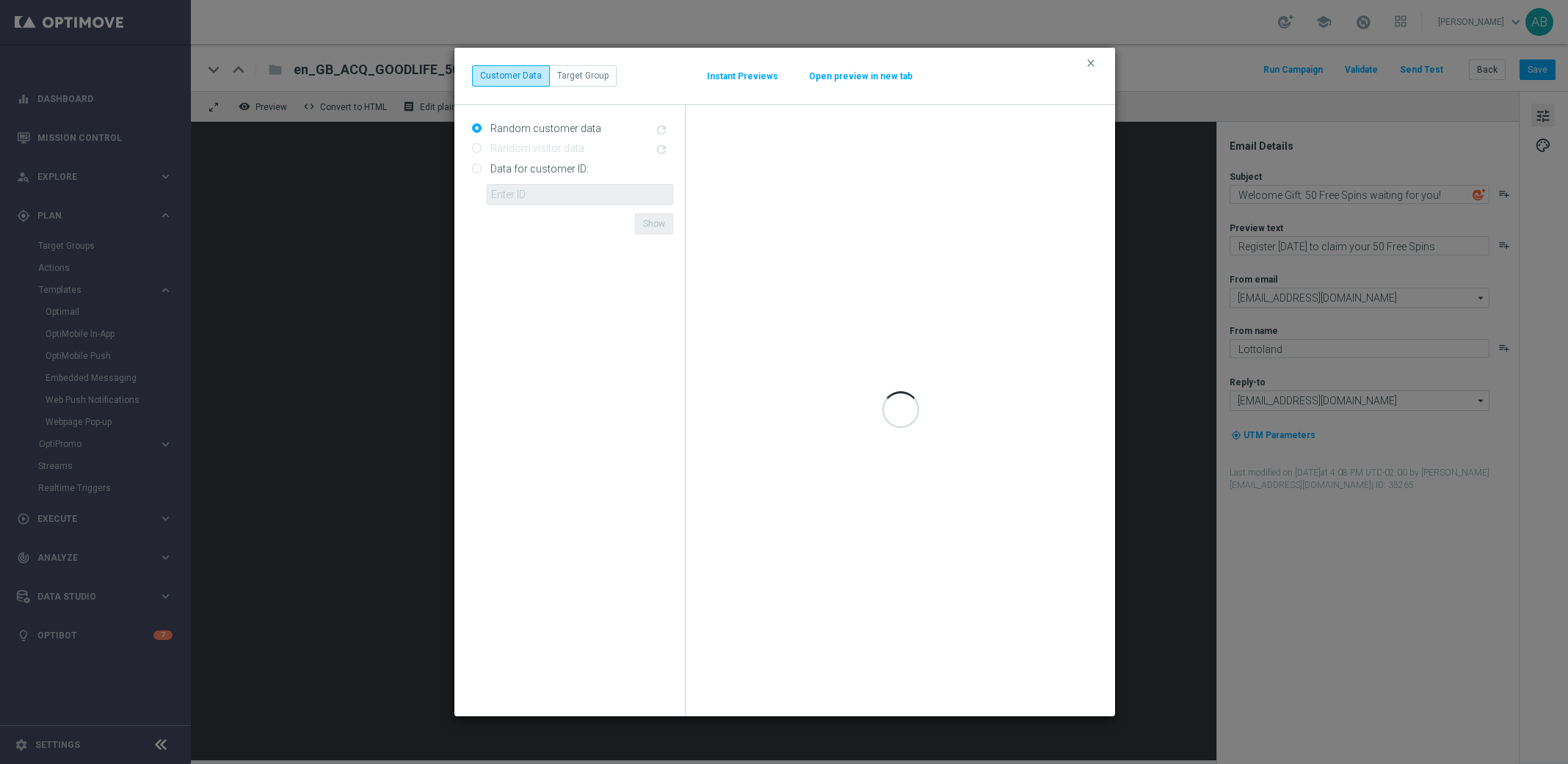
click at [489, 168] on label "Data for customer ID:" at bounding box center [538, 168] width 102 height 13
click at [482, 168] on input "Data for customer ID:" at bounding box center [477, 169] width 9 height 9
radio input "true"
click at [525, 191] on input "text" at bounding box center [579, 194] width 186 height 20
paste input "4832825"
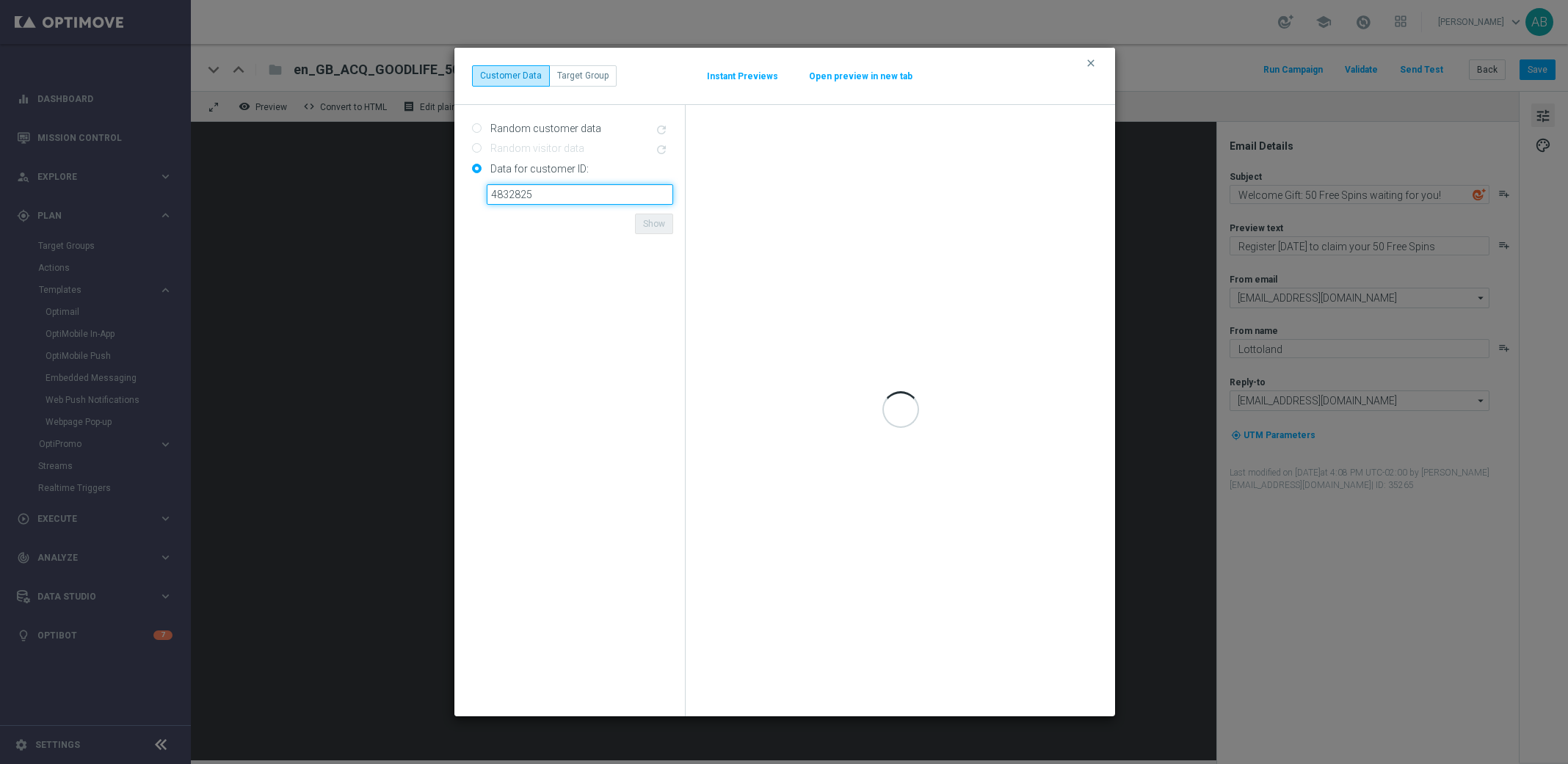
type input "4832825"
click at [594, 322] on form "Random customer data refresh Random visitor data refresh Data for customer ID: …" at bounding box center [573, 411] width 201 height 588
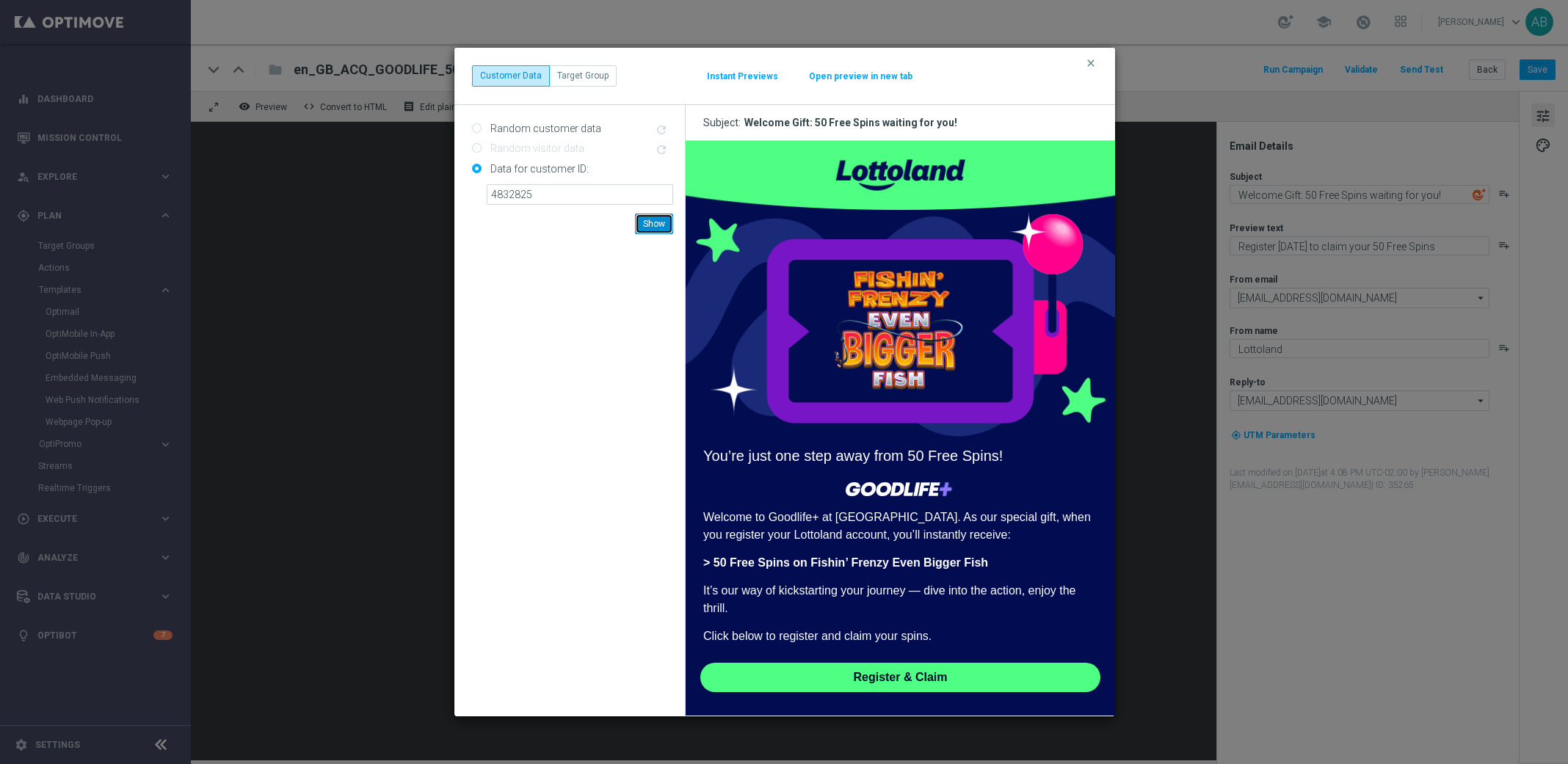
click at [659, 227] on button "Show" at bounding box center [654, 224] width 39 height 20
click at [1093, 64] on icon "clear" at bounding box center [1091, 63] width 12 height 12
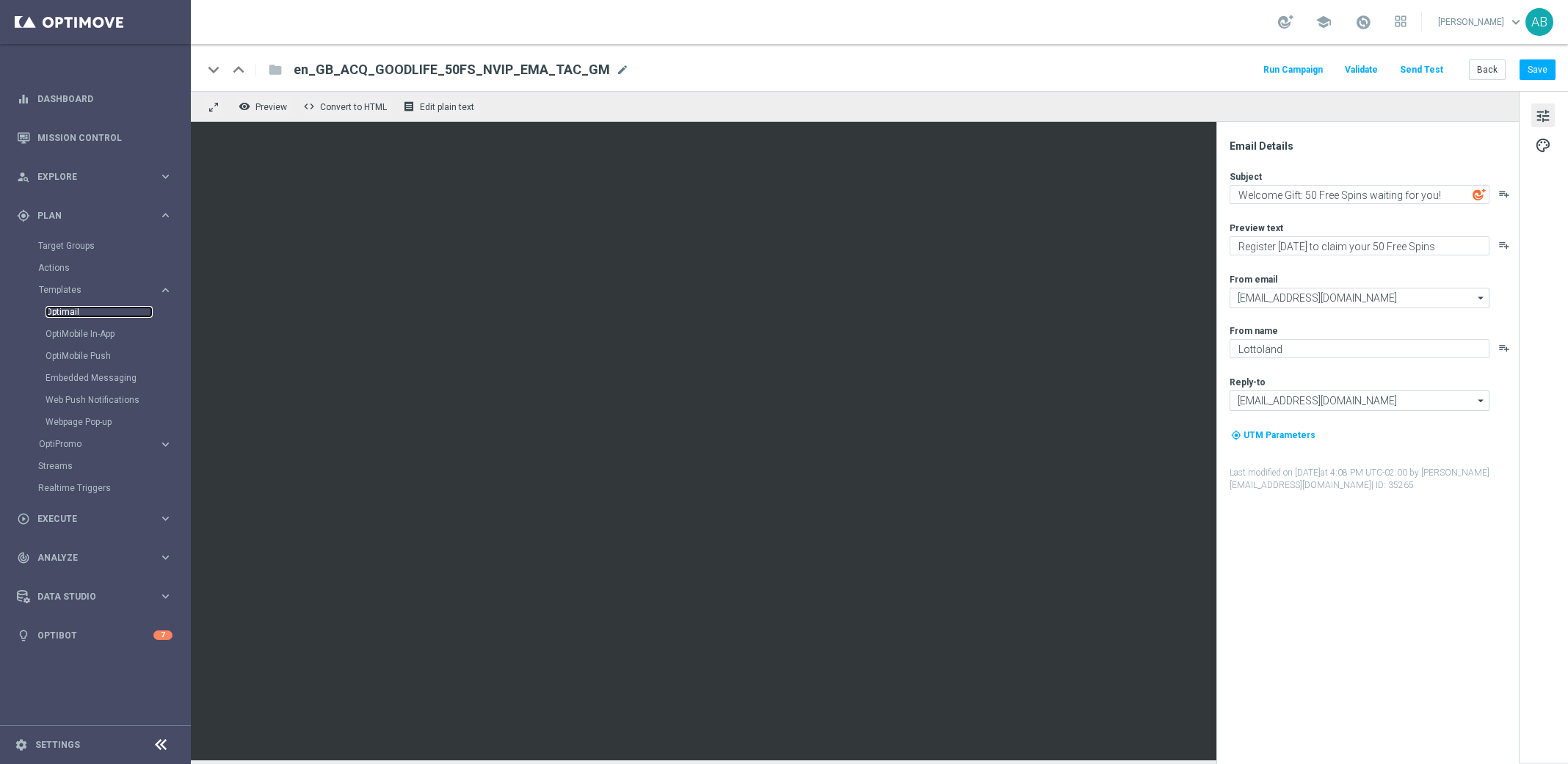
click at [66, 309] on link "Optimail" at bounding box center [99, 312] width 107 height 12
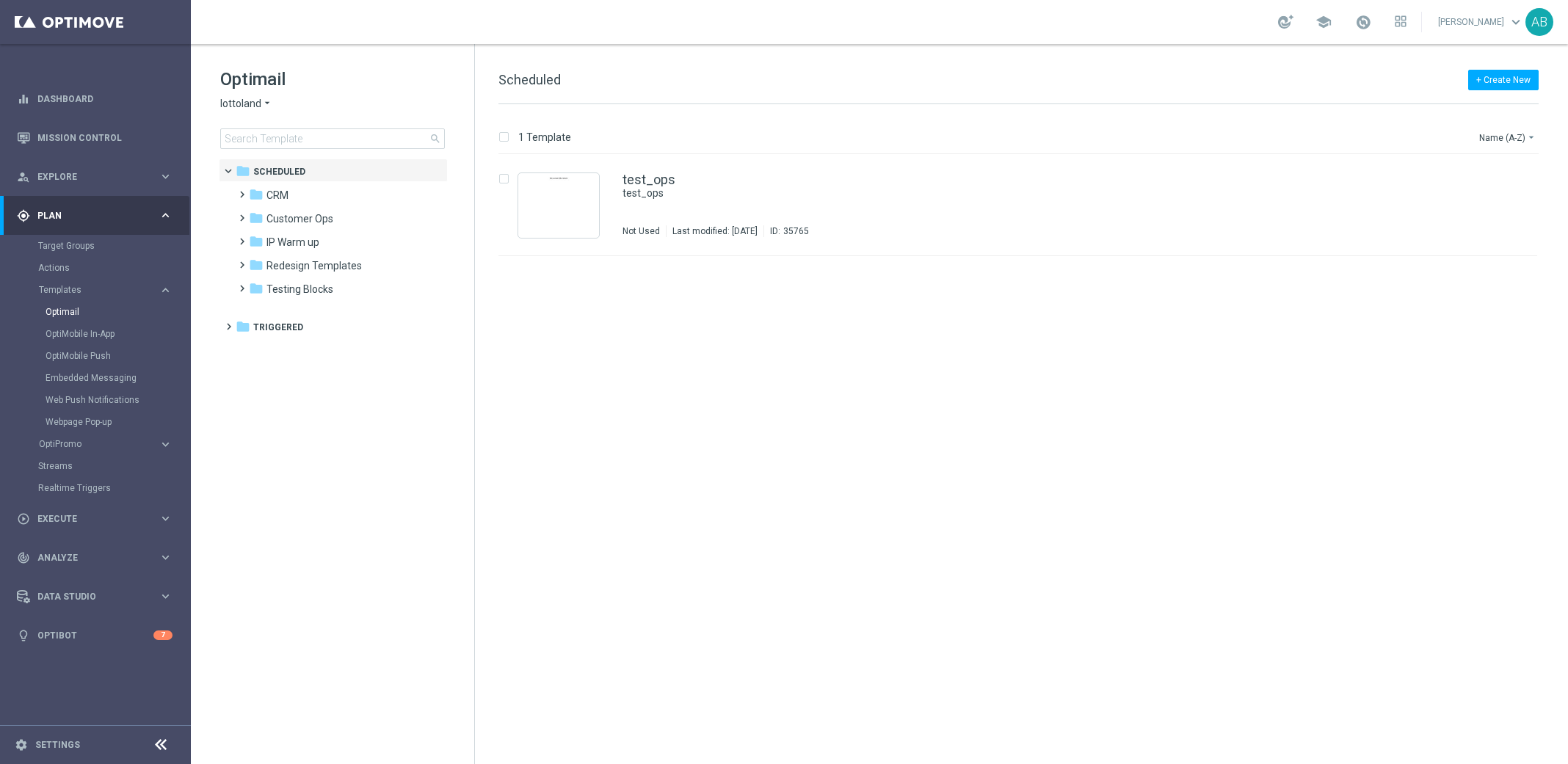
click at [304, 152] on div "Optimail lottoland arrow_drop_down × lottoland search folder 1 Folder folder Sc…" at bounding box center [332, 145] width 284 height 202
click at [318, 142] on input at bounding box center [332, 138] width 225 height 20
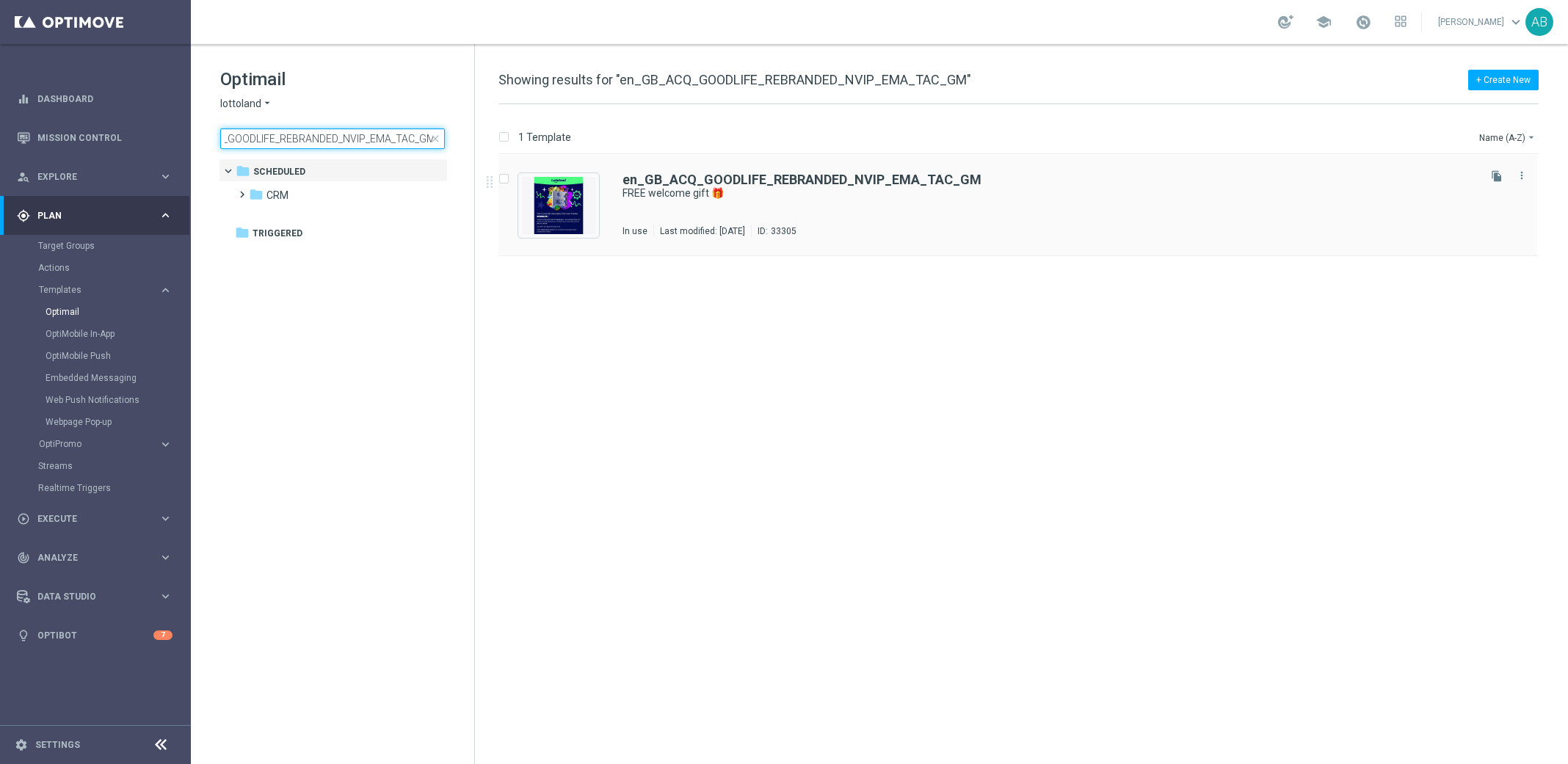
type input "en_GB_ACQ_GOODLIFE_REBRANDED_NVIP_EMA_TAC_GM"
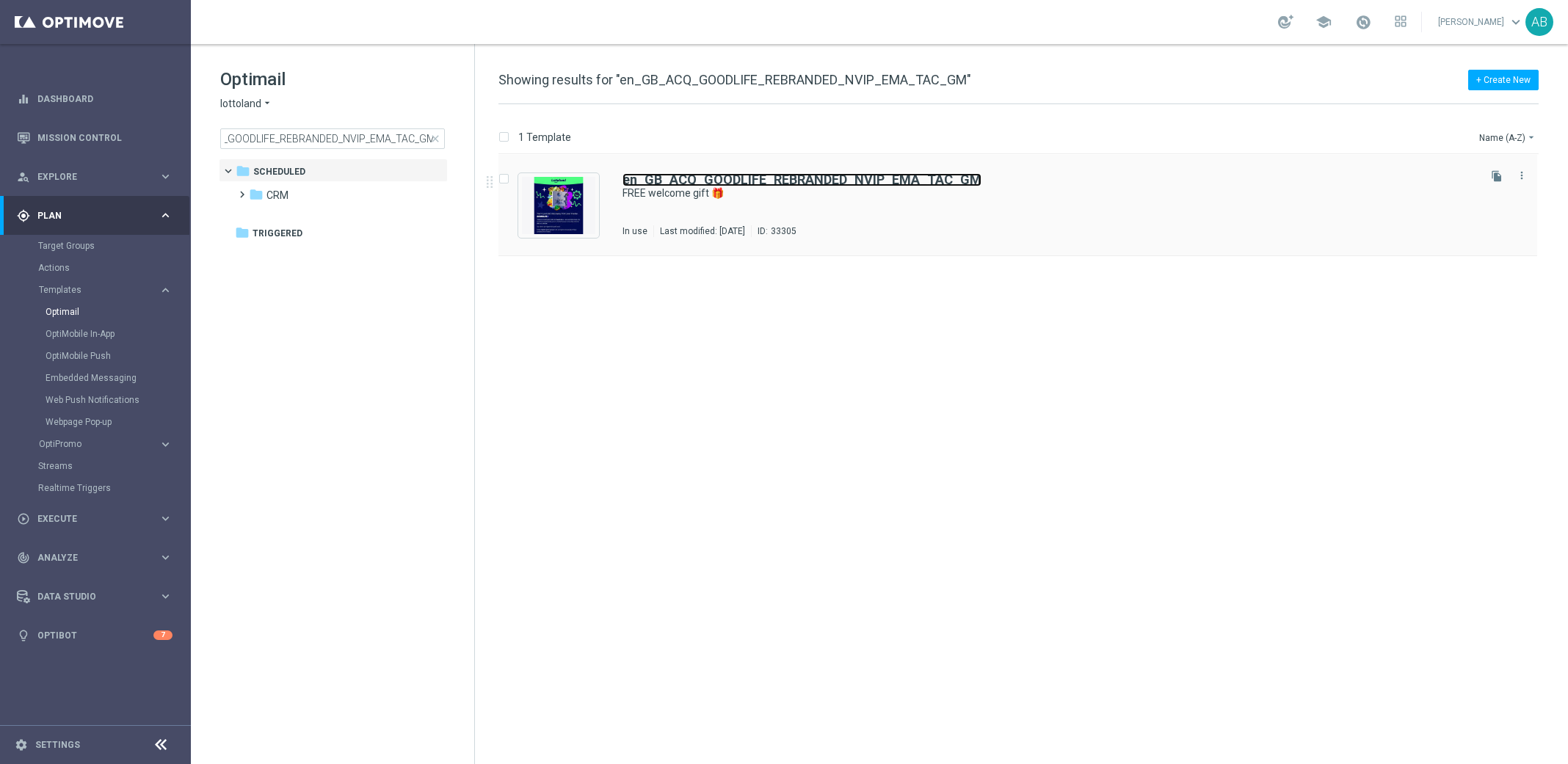
click at [740, 178] on b "en_GB_ACQ_GOODLIFE_REBRANDED_NVIP_EMA_TAC_GM" at bounding box center [802, 180] width 359 height 16
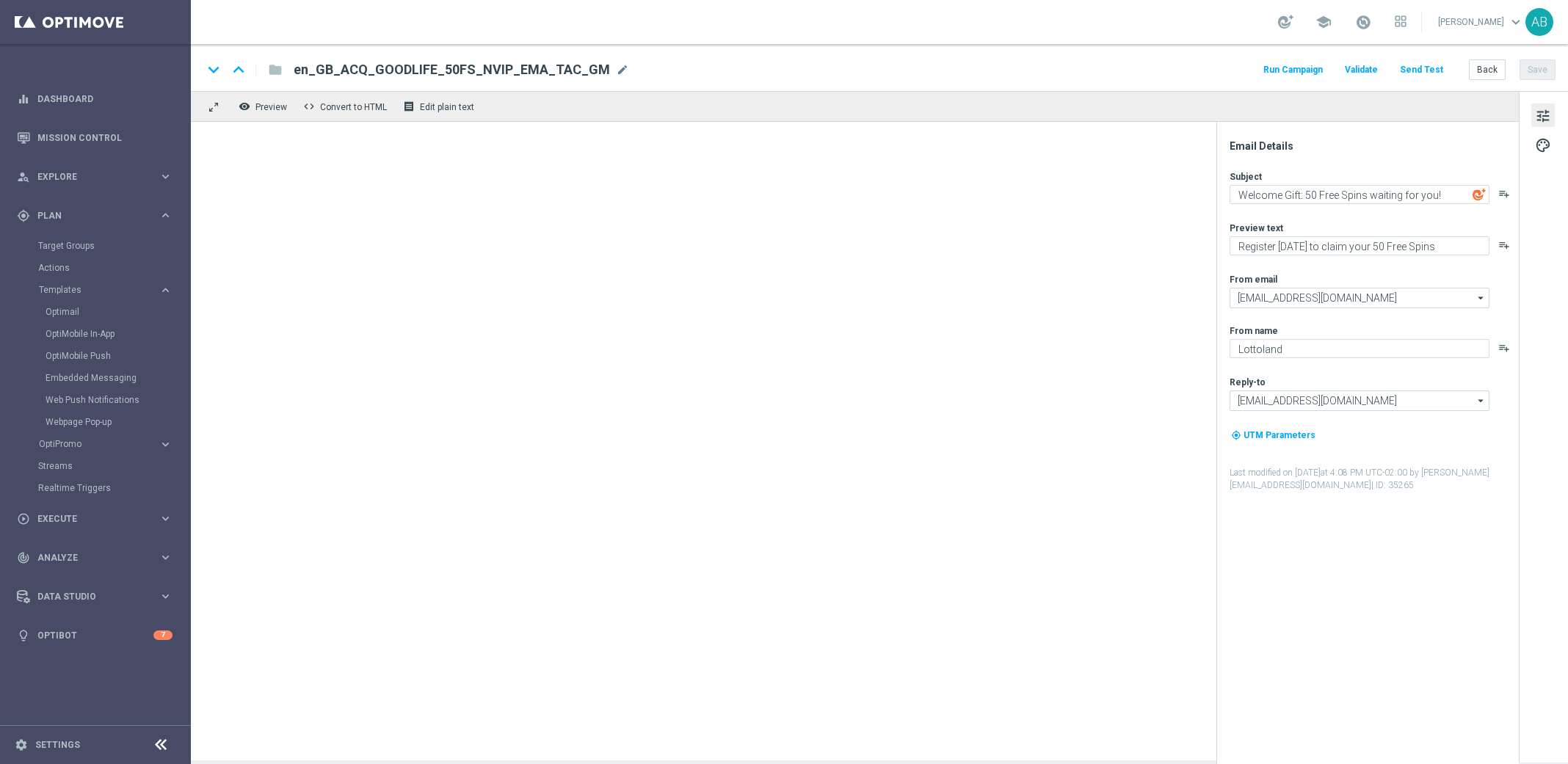
type textarea "FREE welcome gift 🎁"
type textarea "Don’t miss out — register to claim!"
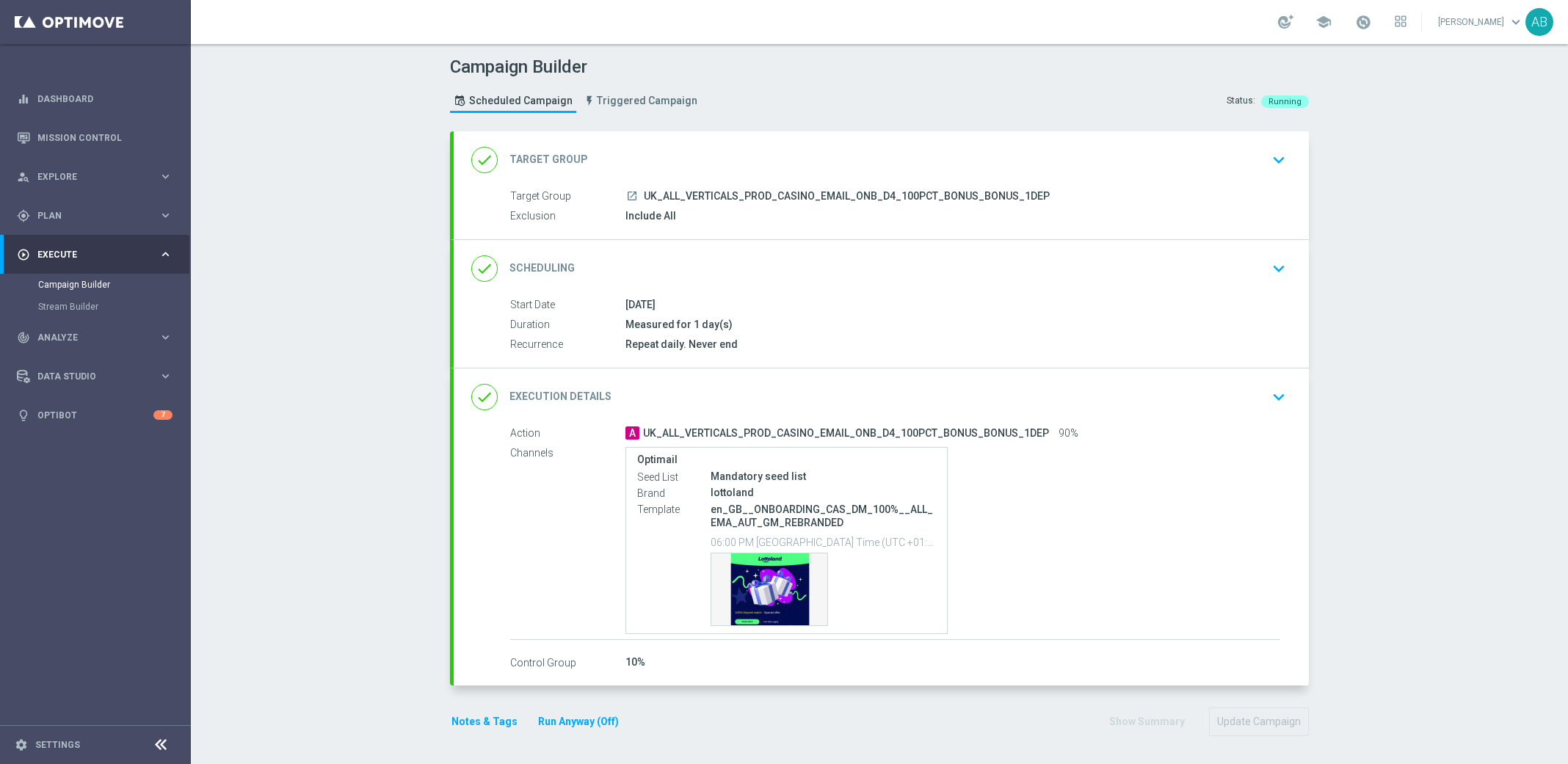
scroll to position [6, 0]
click at [1283, 395] on icon "keyboard_arrow_down" at bounding box center [1279, 396] width 22 height 22
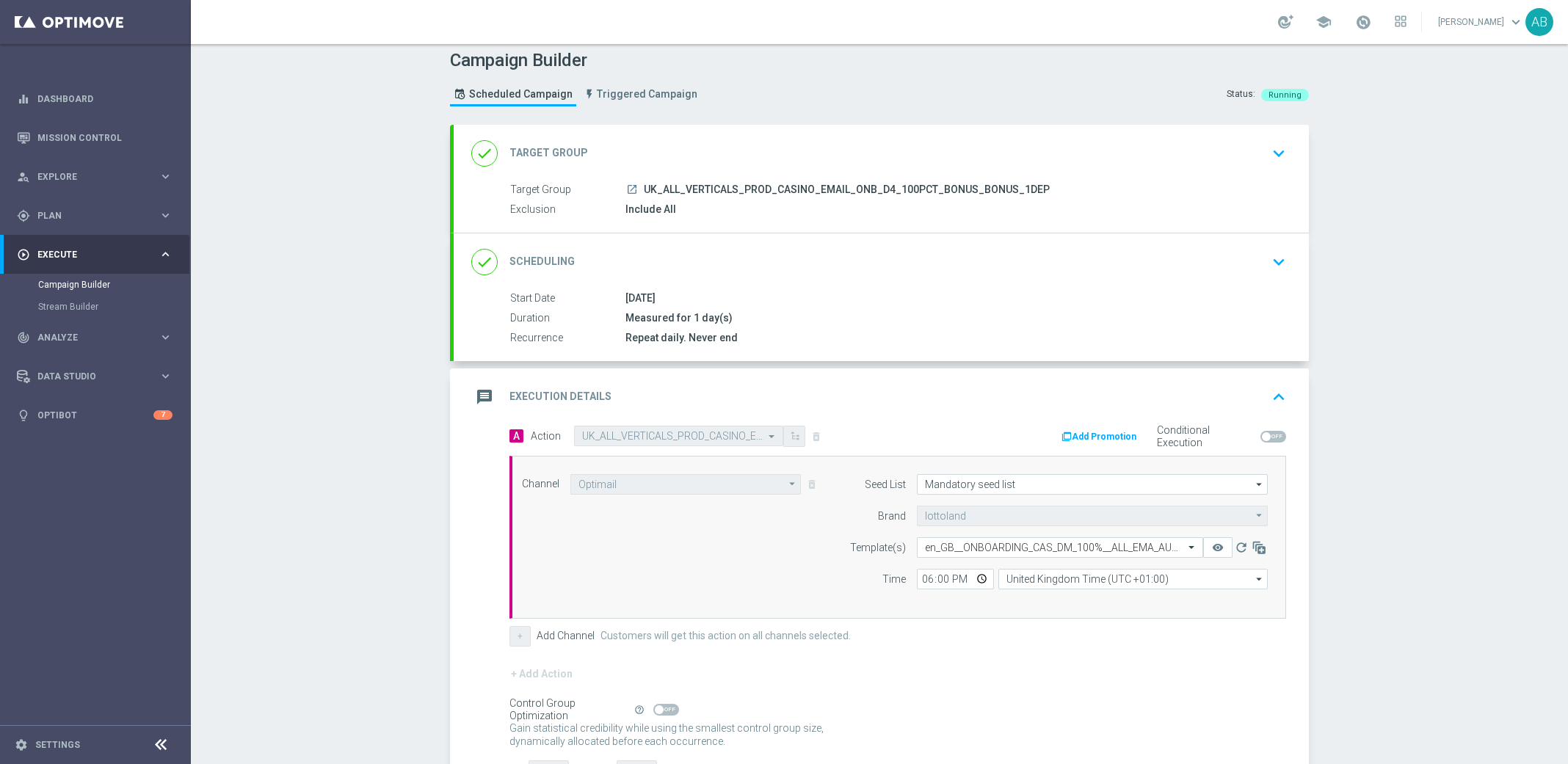
scroll to position [0, 0]
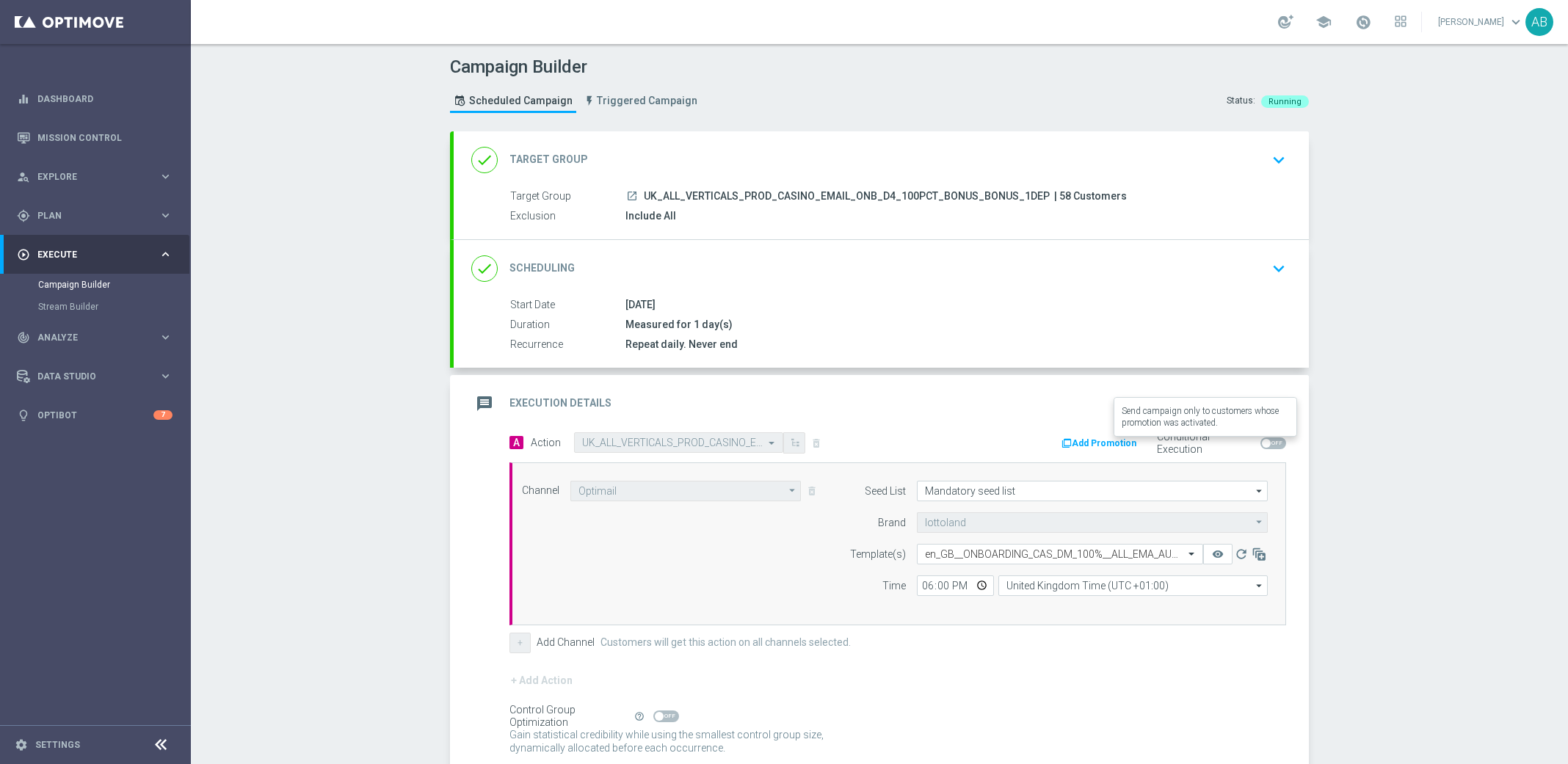
click at [1229, 446] on label "Conditional Execution" at bounding box center [1206, 443] width 97 height 25
click at [1127, 442] on button "Add Promotion" at bounding box center [1101, 443] width 82 height 17
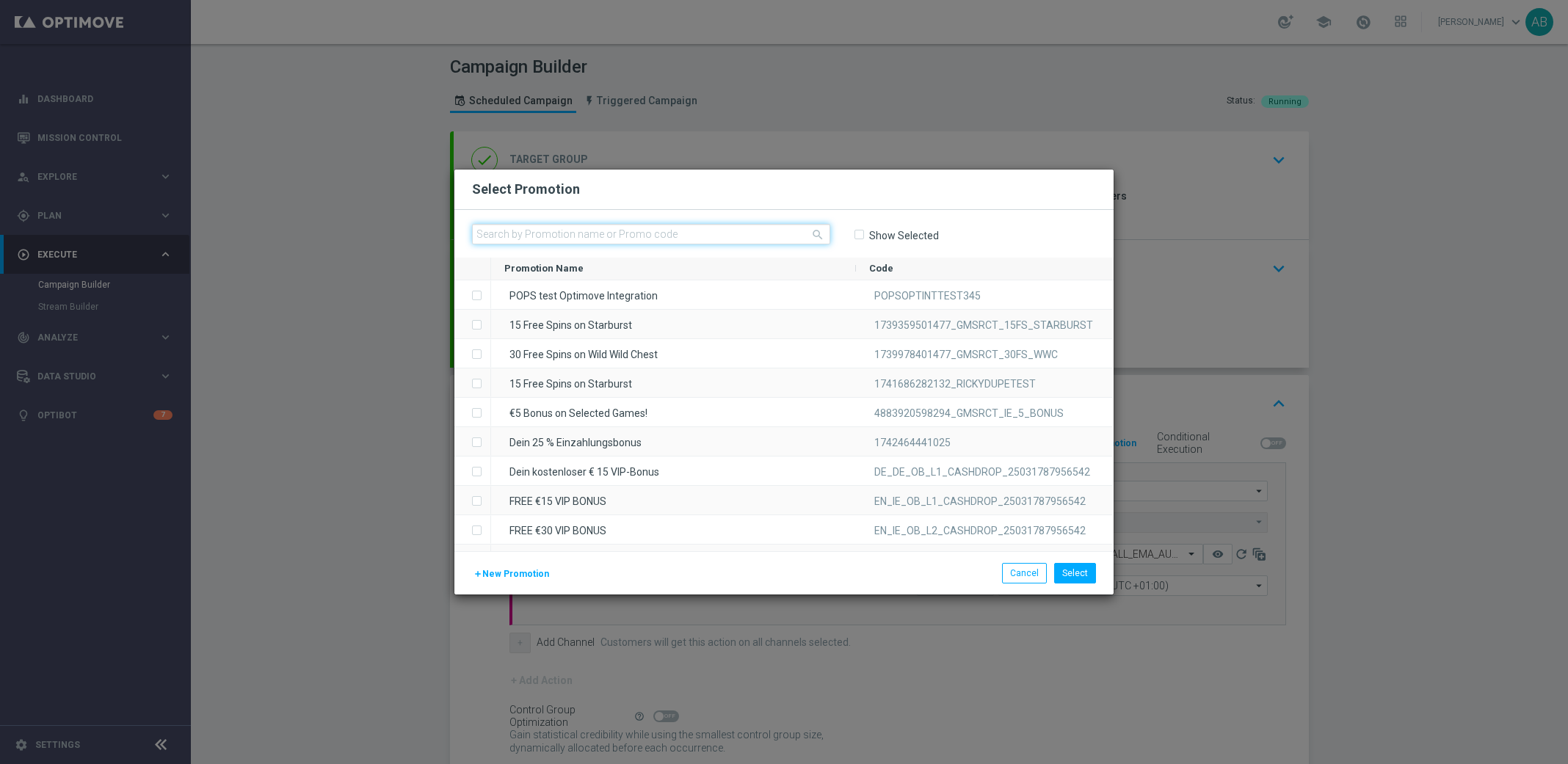
click at [584, 236] on input "text" at bounding box center [652, 234] width 358 height 20
paste input "1745230648857_UKONB_CAS_DM"
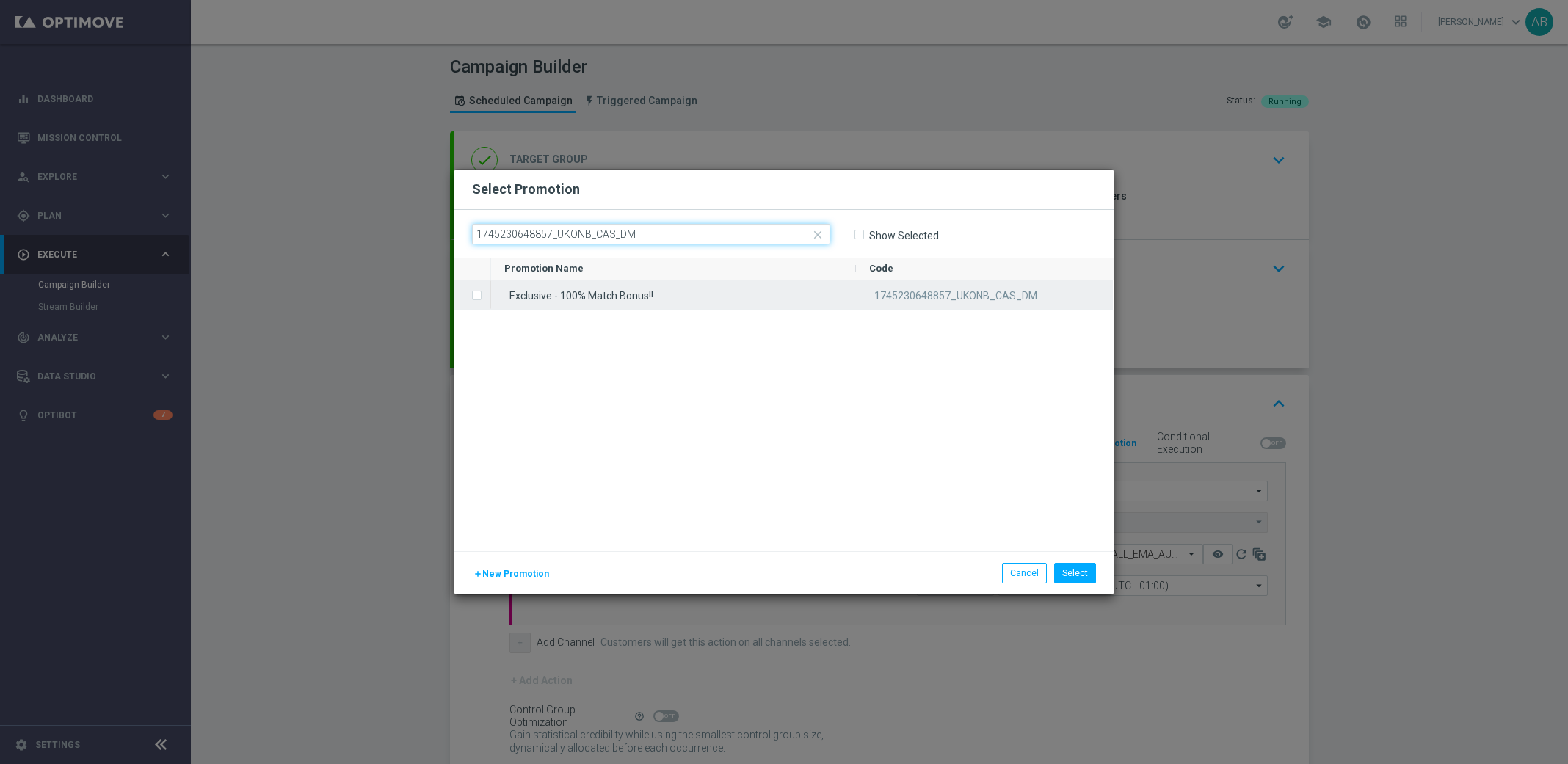
type input "1745230648857_UKONB_CAS_DM"
click at [615, 296] on div "Exclusive - 100% Match Bonus!!" at bounding box center [674, 295] width 365 height 28
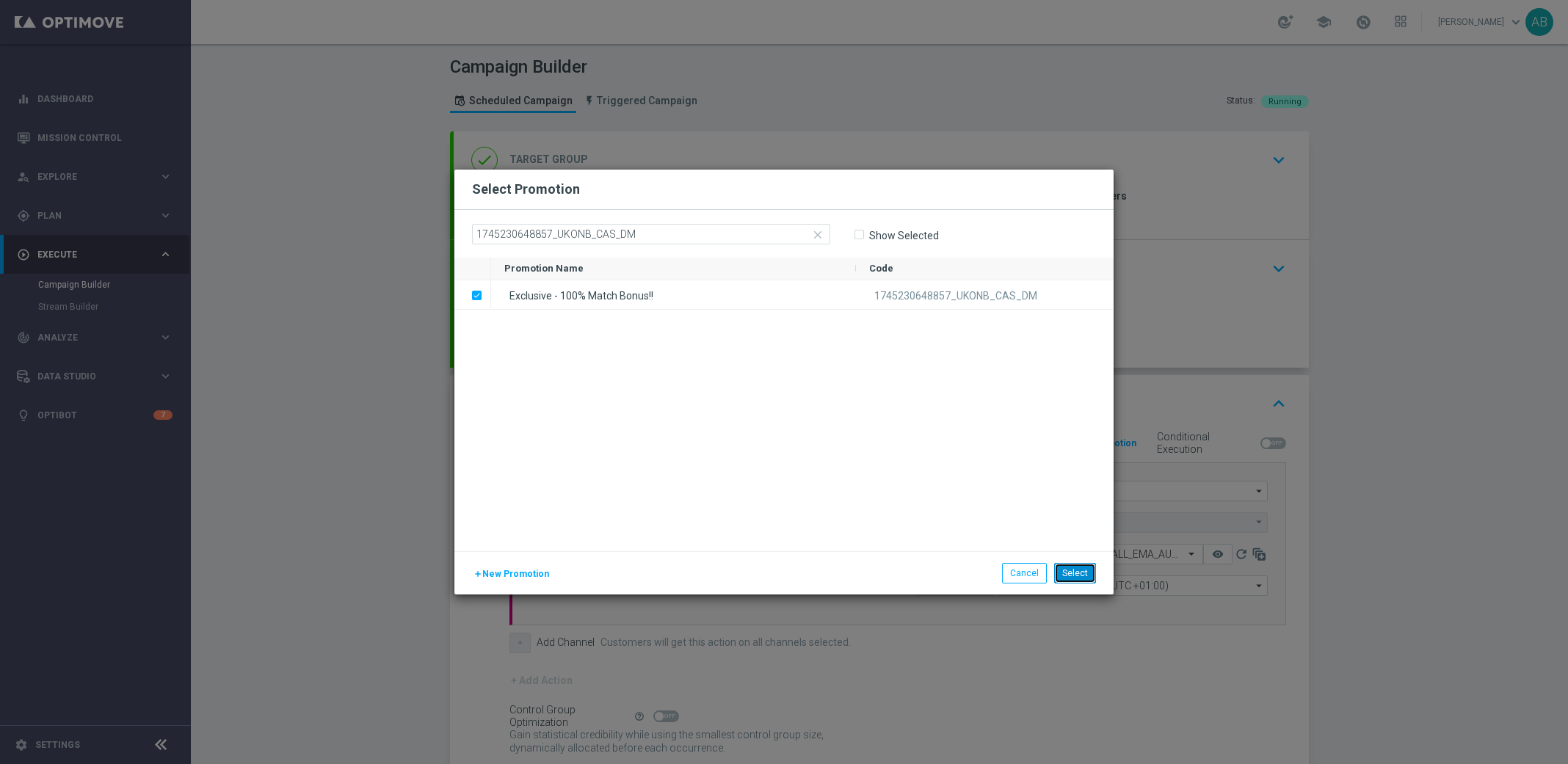
click at [1084, 574] on button "Select" at bounding box center [1074, 574] width 42 height 20
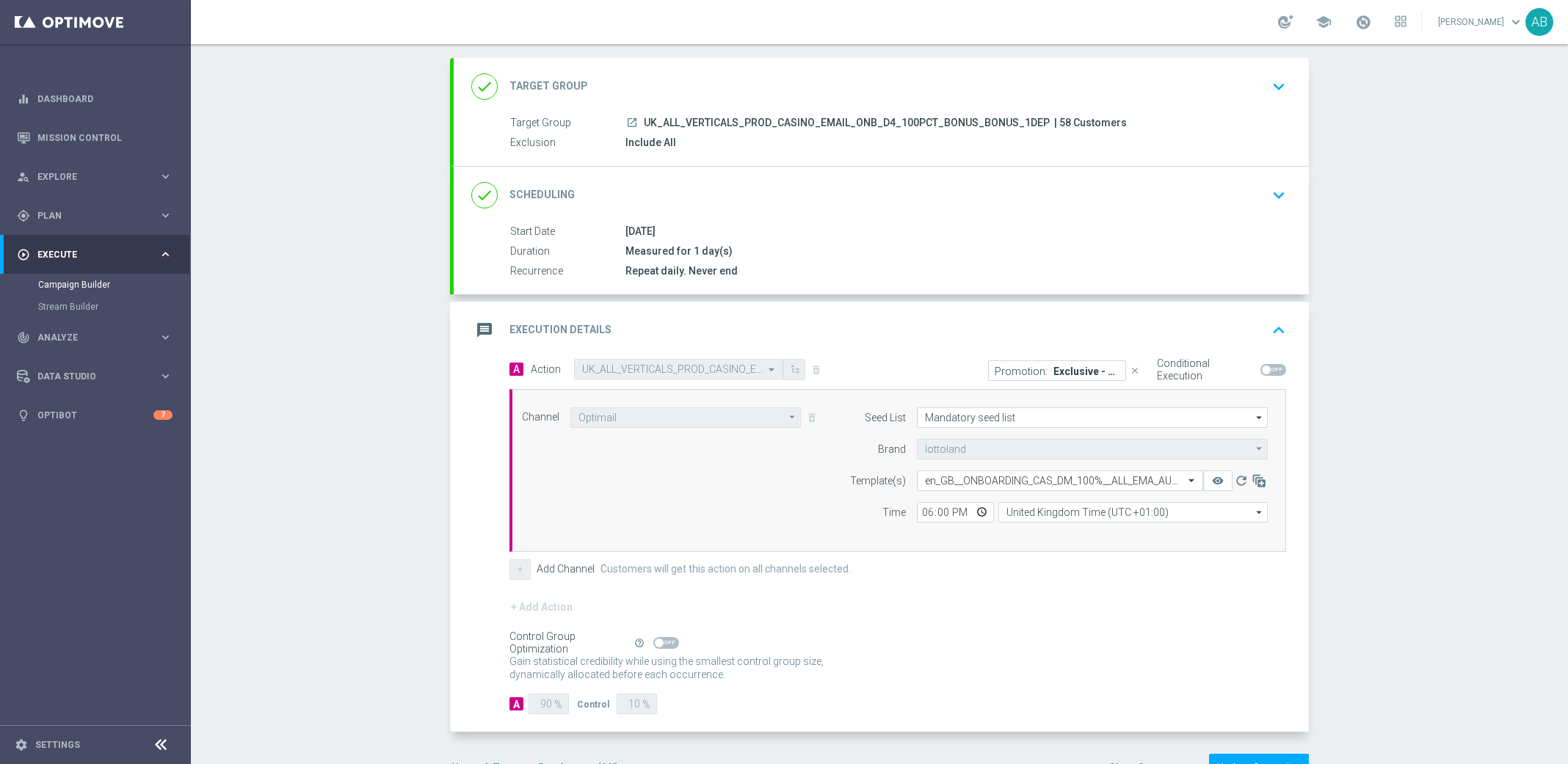
scroll to position [128, 0]
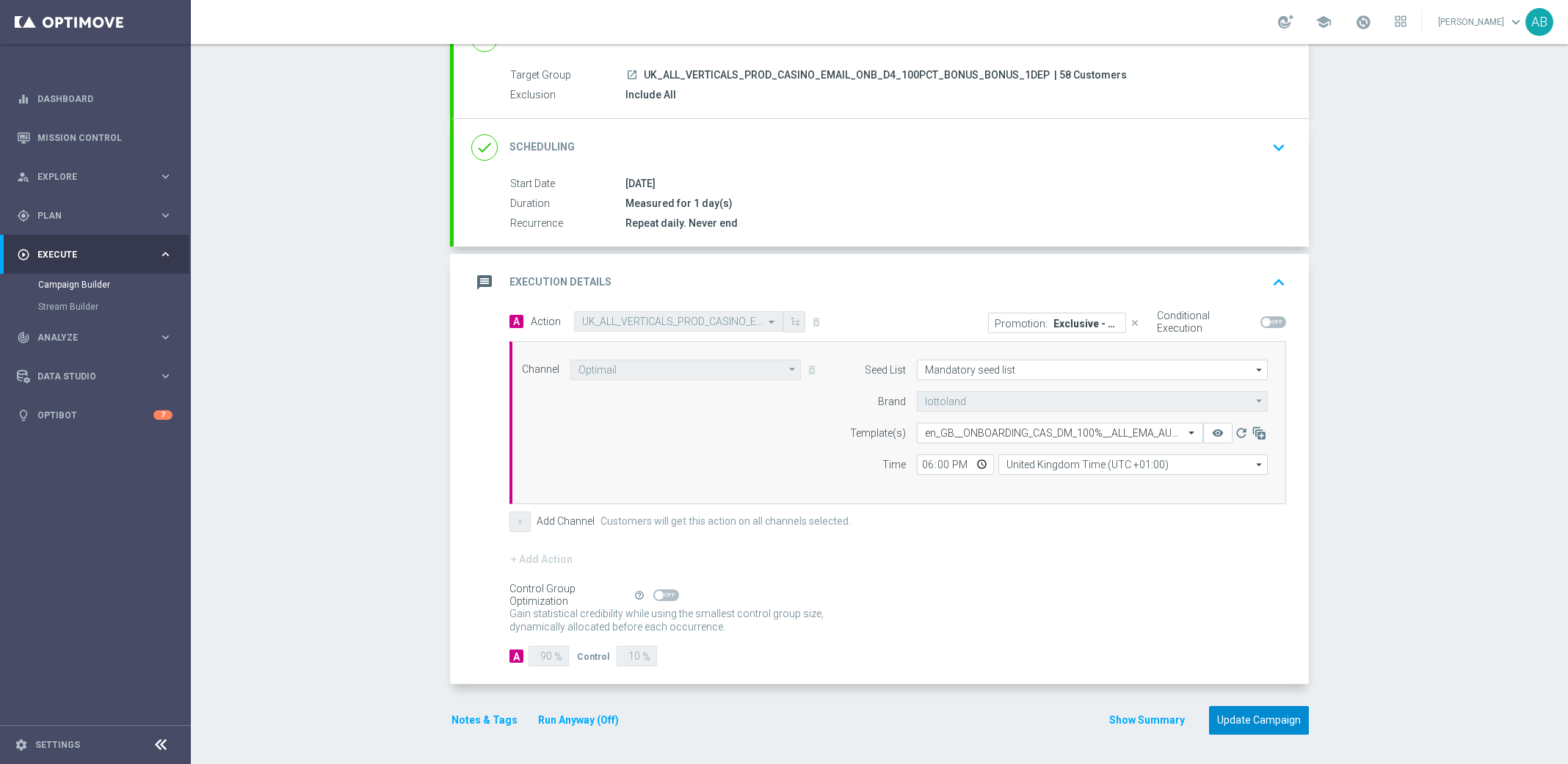
click at [1250, 729] on button "Update Campaign" at bounding box center [1259, 721] width 100 height 28
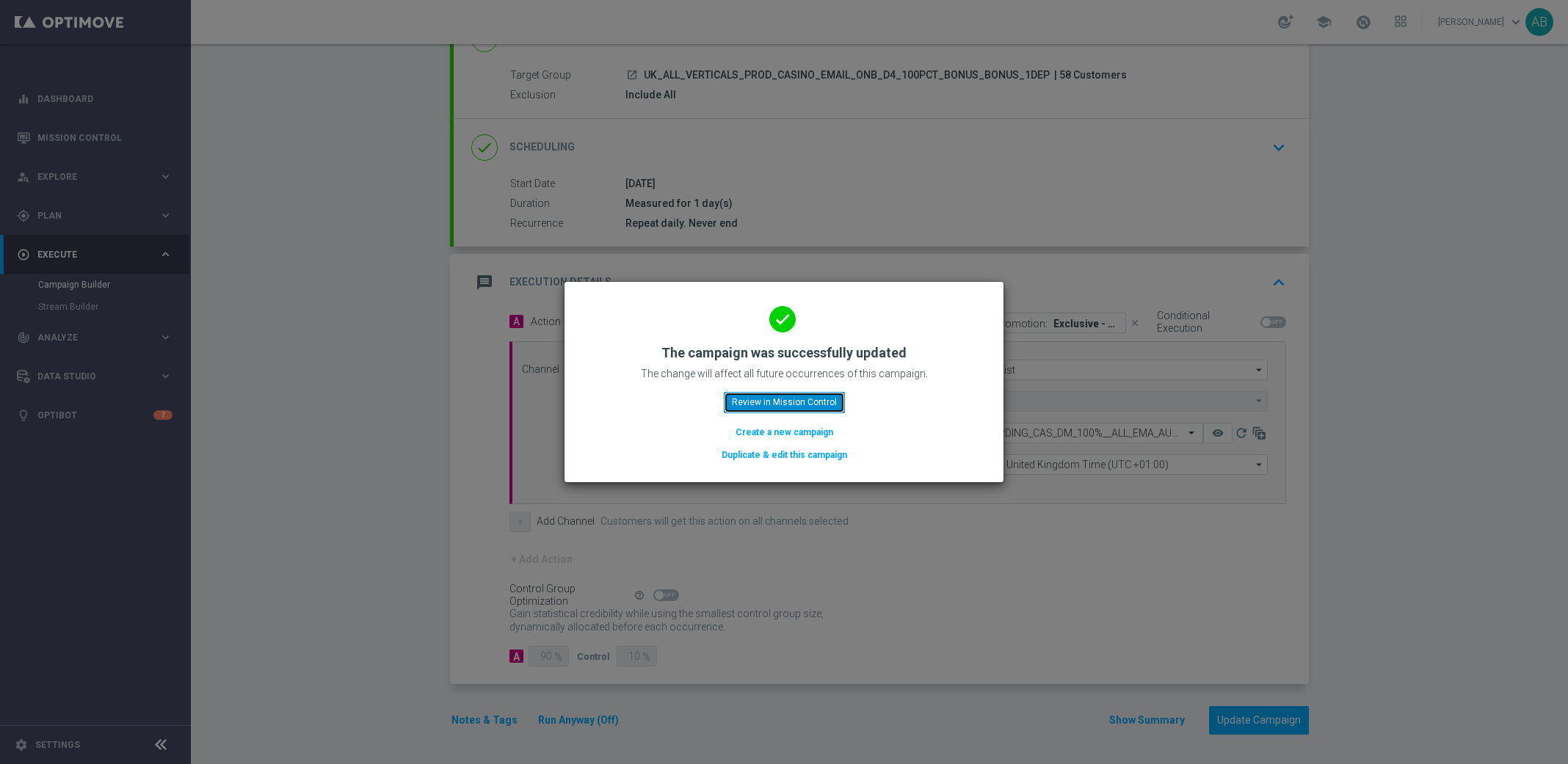
click at [806, 398] on button "Review in Mission Control" at bounding box center [784, 402] width 121 height 20
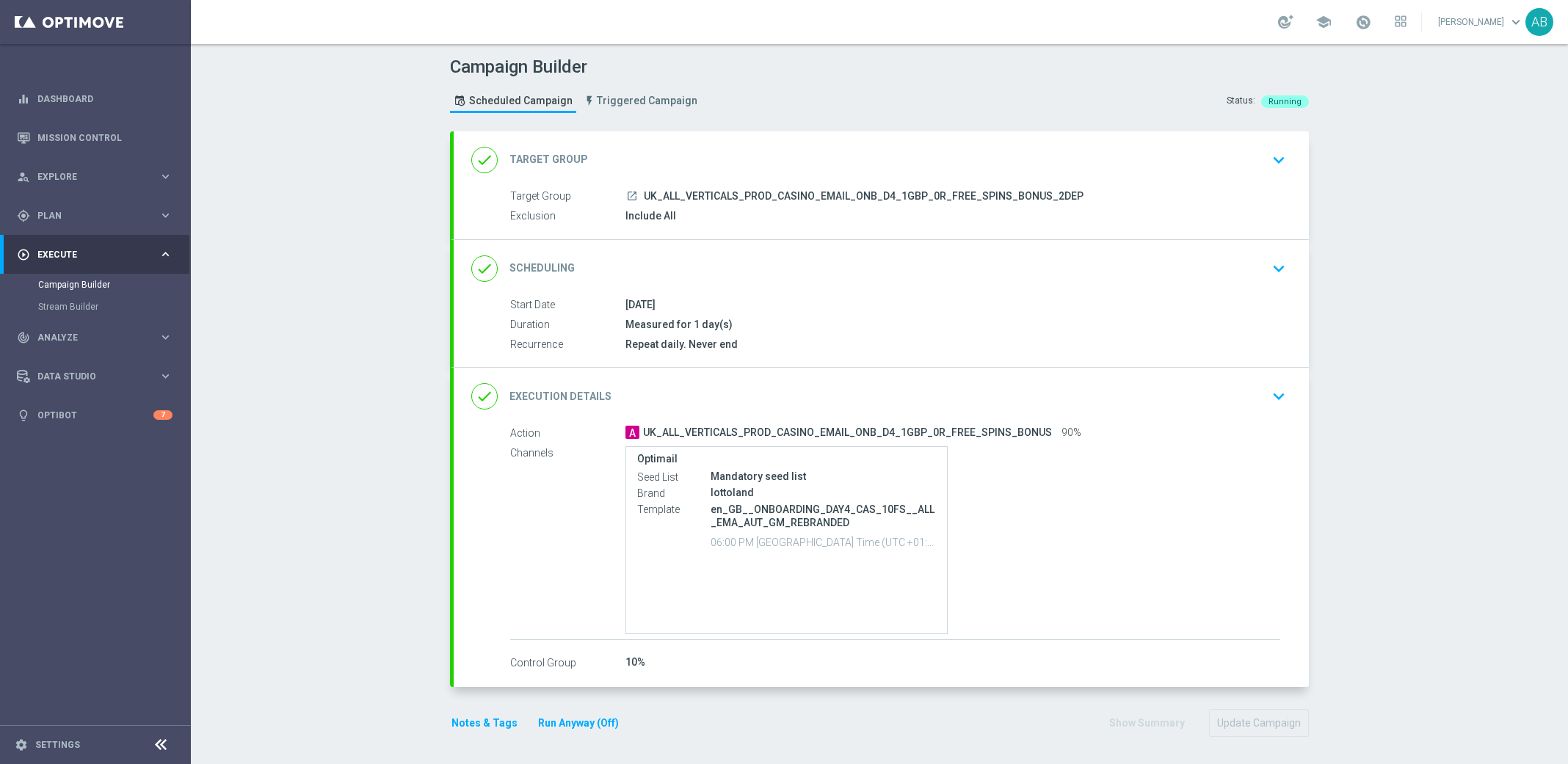
type input "UK_ALL_VERTICALS_PROD_CASINO_EMAIL_ONB_D4_1GBP_0R_FREE_SPINS_BONUS_2DEP"
click at [1278, 396] on icon "keyboard_arrow_down" at bounding box center [1279, 396] width 22 height 22
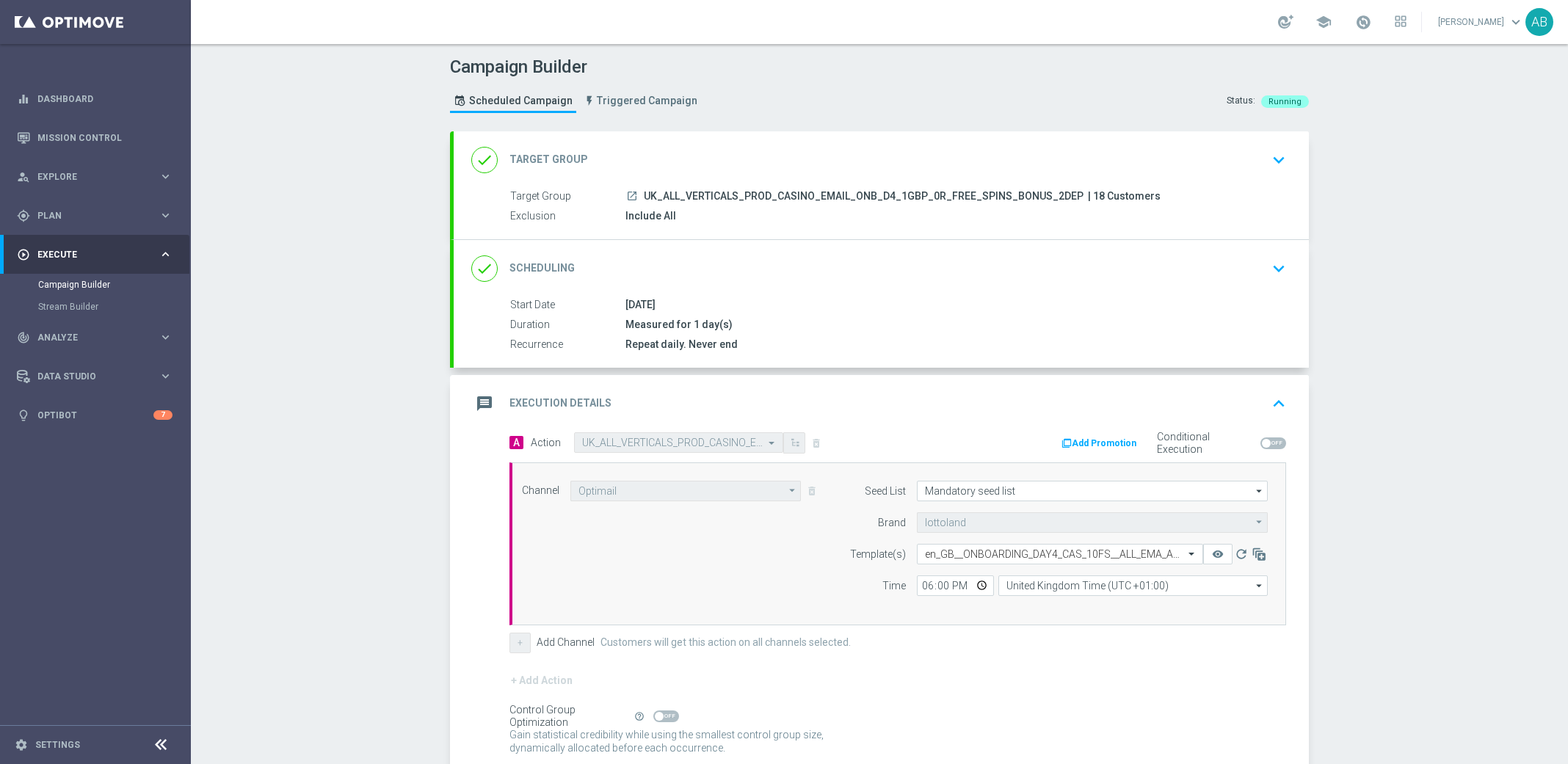
click at [1116, 435] on div "Add Promotion" at bounding box center [1103, 444] width 86 height 21
click at [1096, 443] on button "Add Promotion" at bounding box center [1101, 443] width 82 height 17
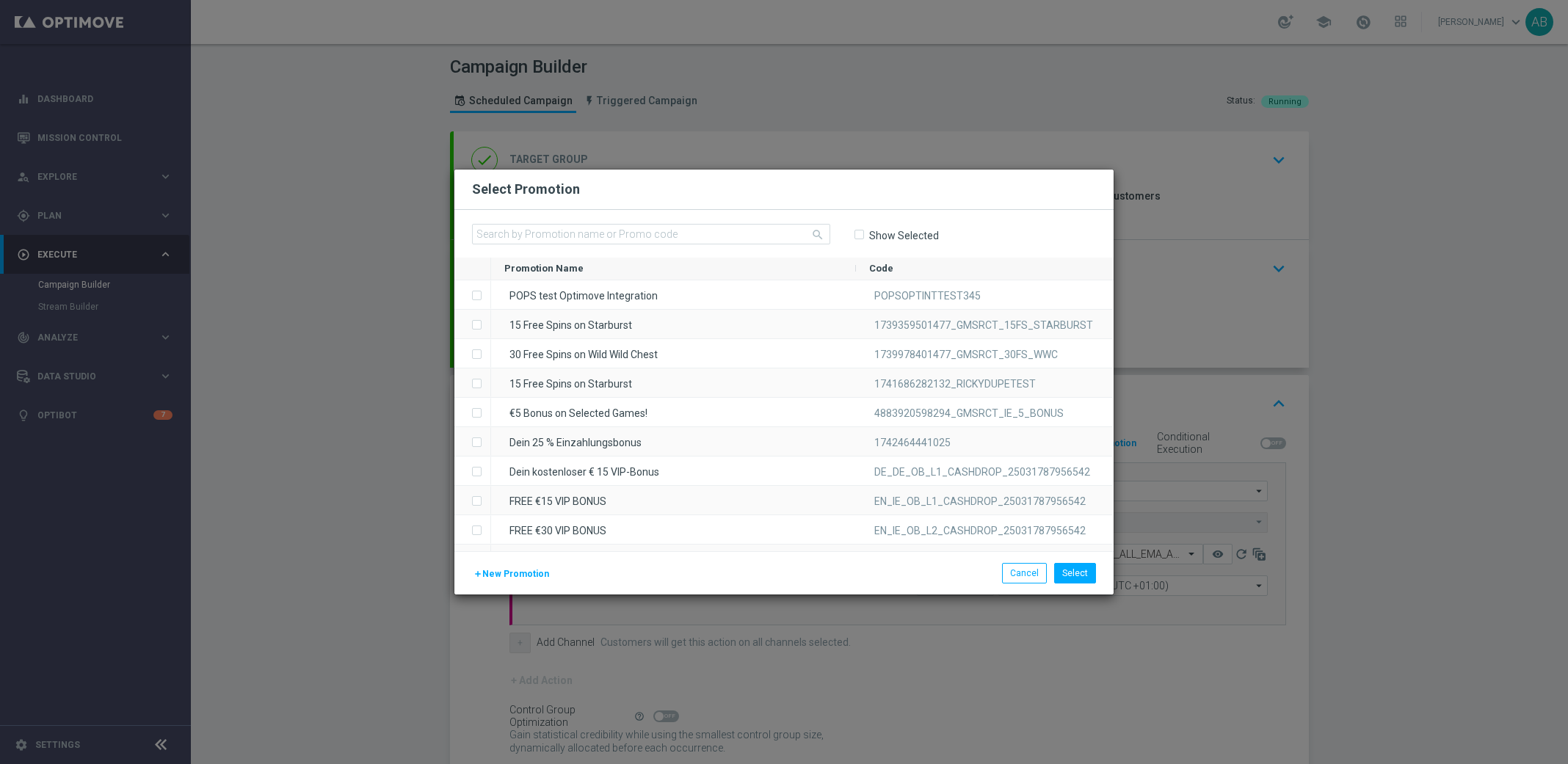
click at [614, 211] on div "search Show Selected" at bounding box center [784, 233] width 659 height 48
click at [620, 227] on input "text" at bounding box center [652, 234] width 358 height 20
paste input "1745230648857_UKONB_CAS_1"
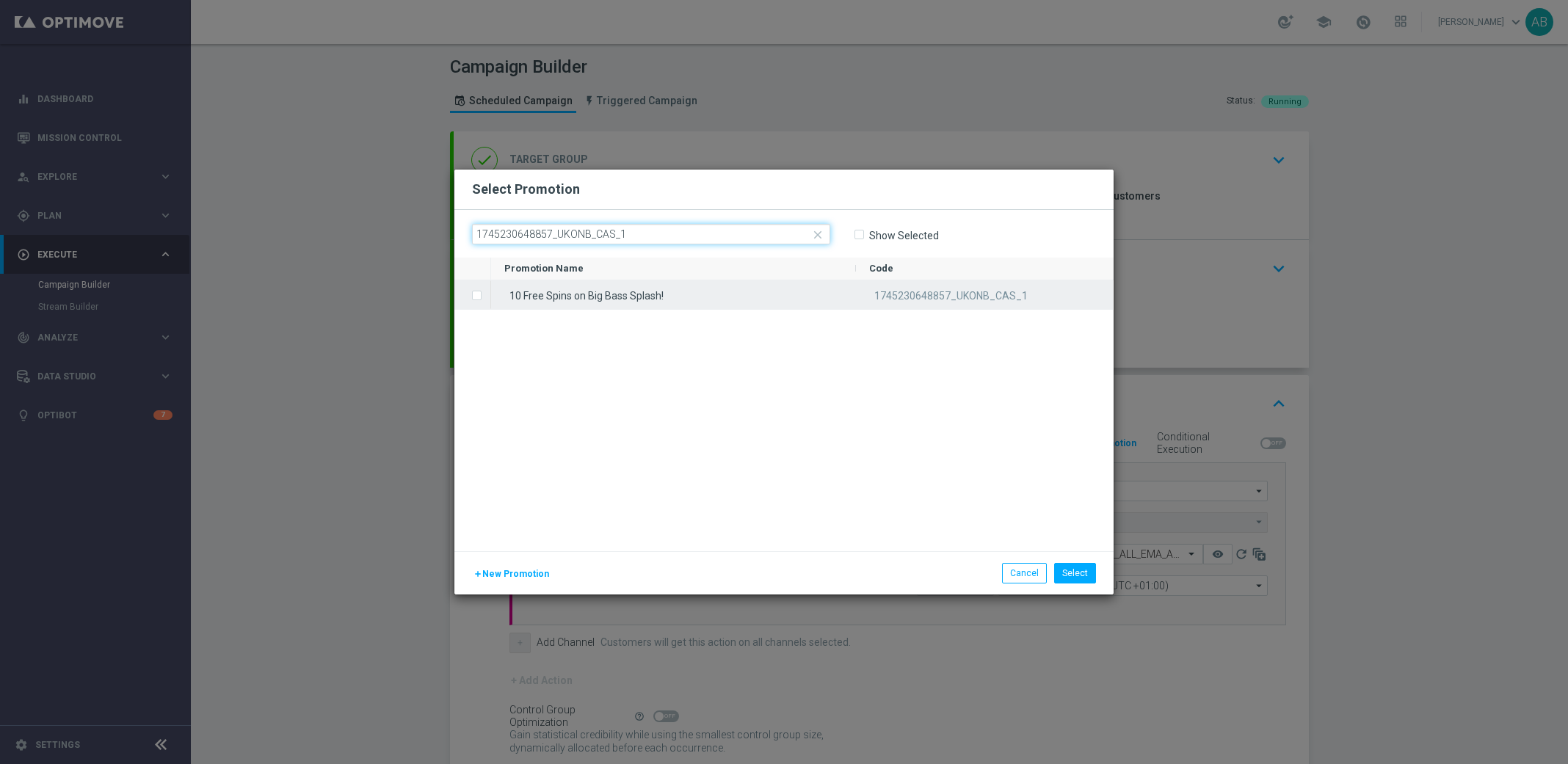
type input "1745230648857_UKONB_CAS_1"
click at [608, 294] on div "10 Free Spins on Big Bass Splash!" at bounding box center [674, 295] width 365 height 28
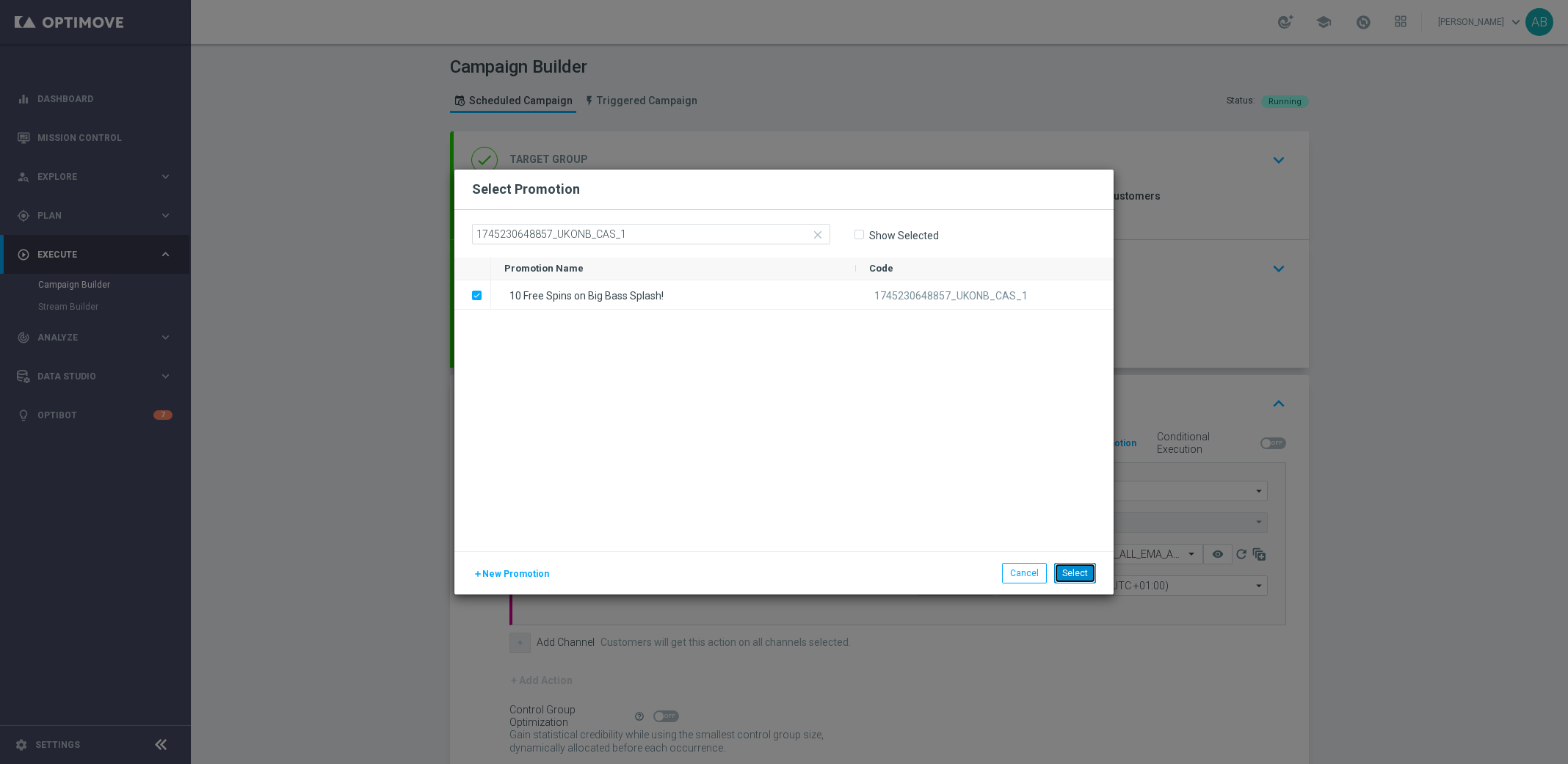
click at [1095, 571] on button "Select" at bounding box center [1074, 574] width 42 height 20
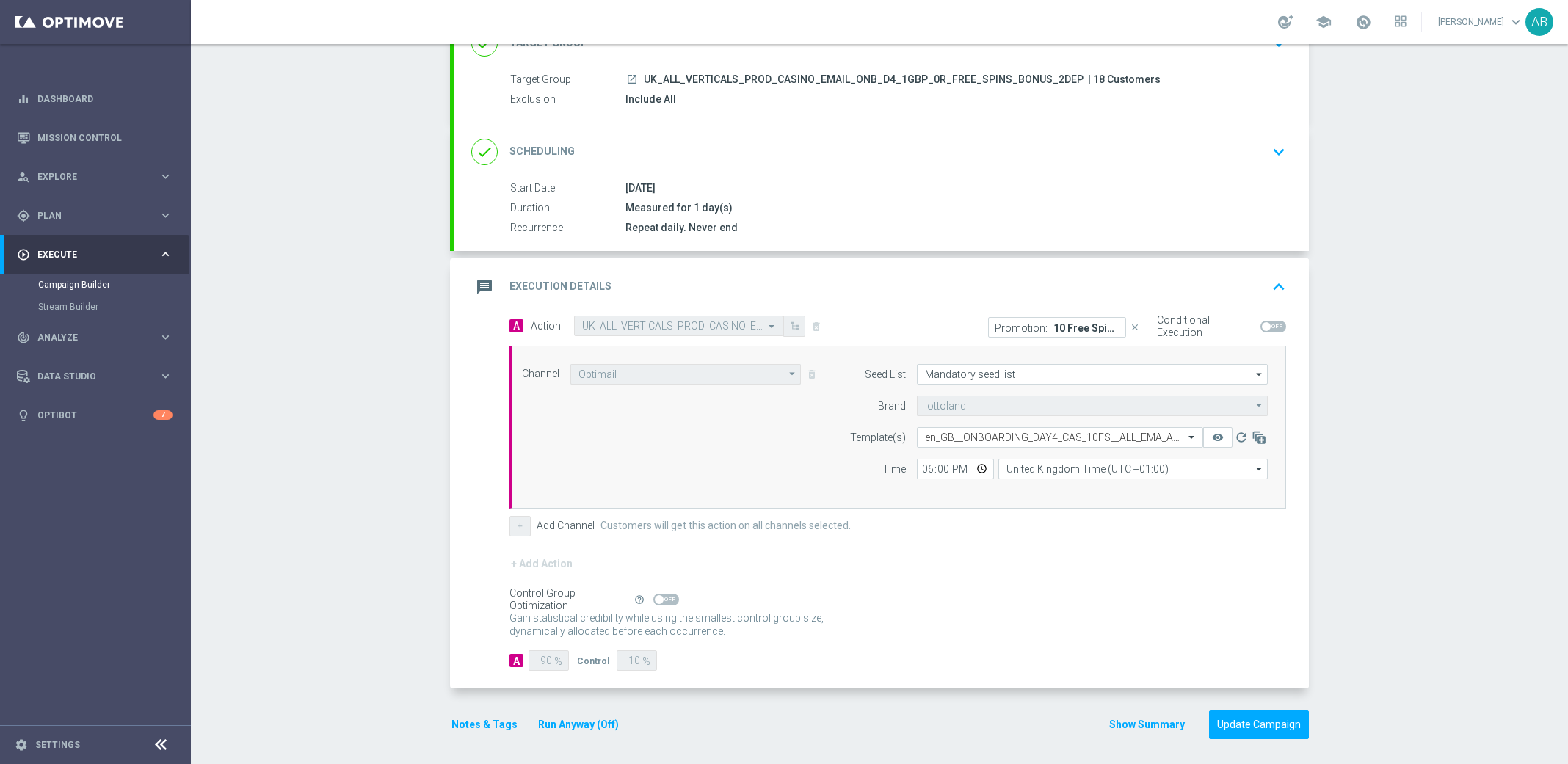
scroll to position [128, 0]
click at [1263, 711] on button "Update Campaign" at bounding box center [1259, 721] width 100 height 28
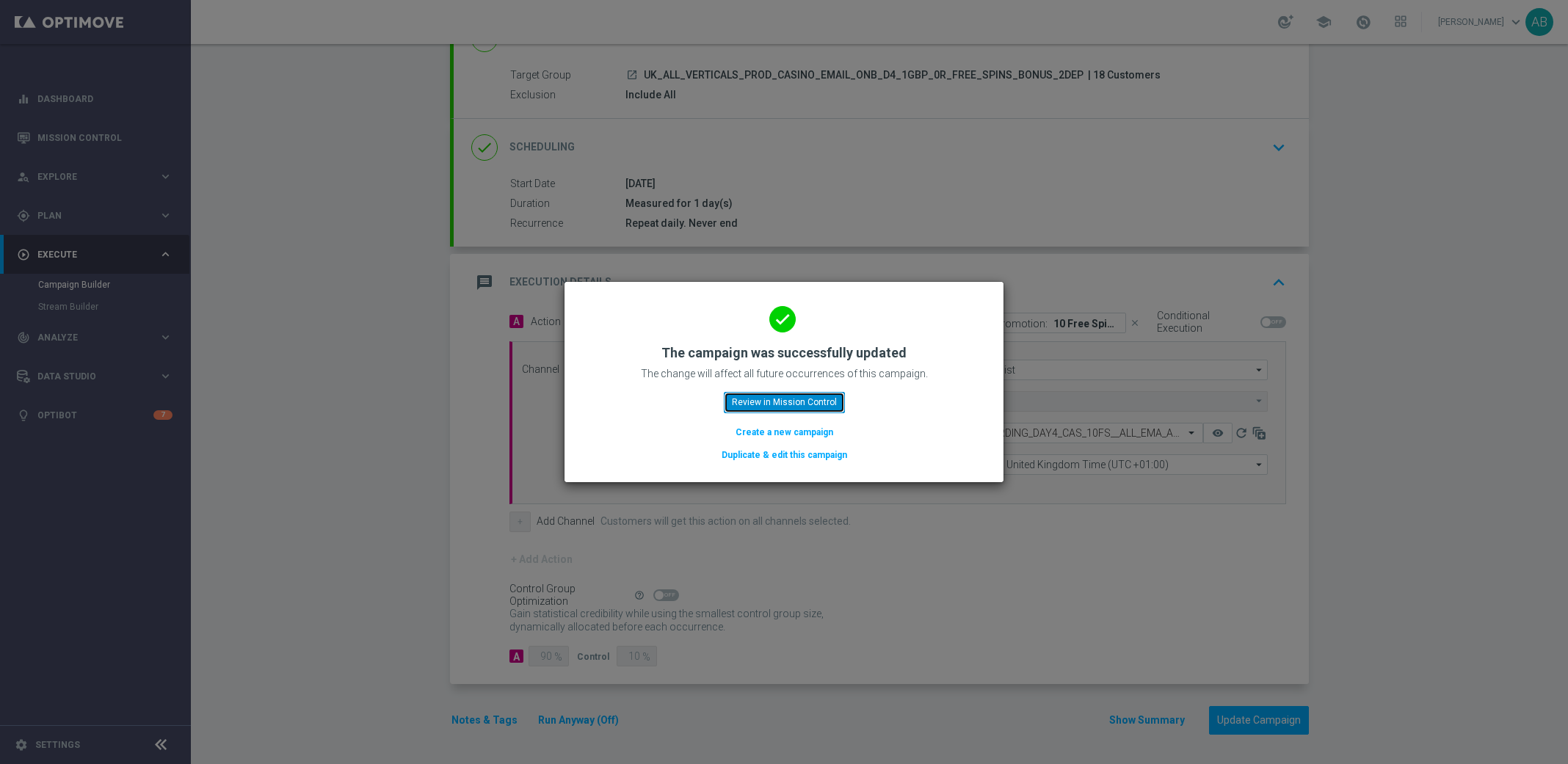
click at [766, 392] on button "Review in Mission Control" at bounding box center [784, 402] width 121 height 20
